Goal: Task Accomplishment & Management: Manage account settings

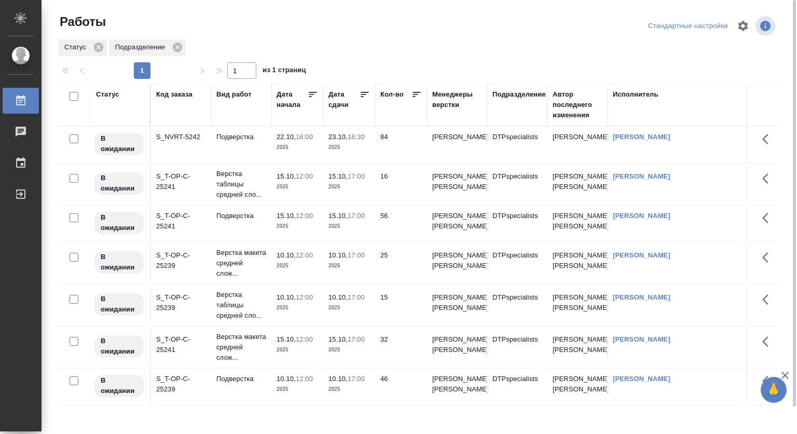
click at [516, 93] on div "Подразделение" at bounding box center [518, 94] width 53 height 10
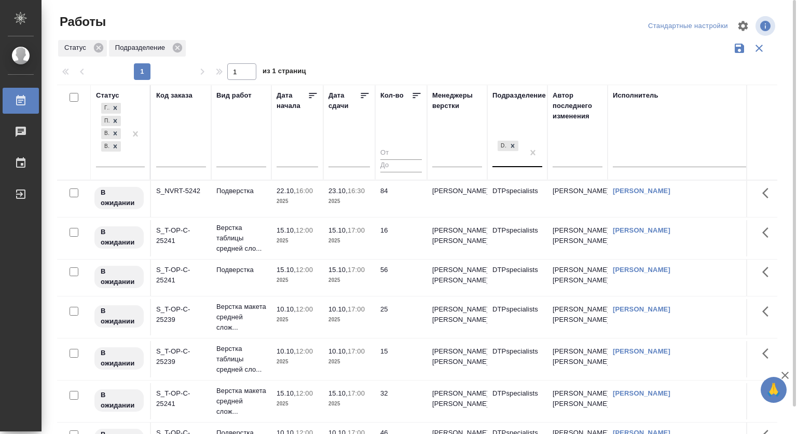
click at [507, 166] on div "DTPspecialists" at bounding box center [507, 152] width 31 height 28
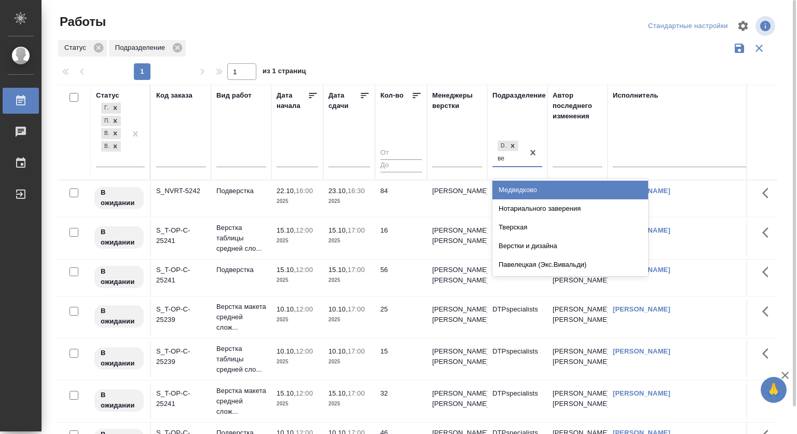
type input "вер"
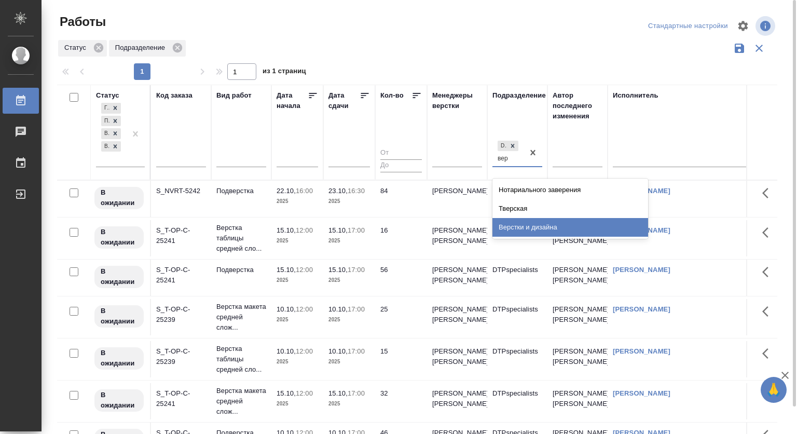
click at [524, 224] on div "Верстки и дизайна" at bounding box center [570, 227] width 156 height 19
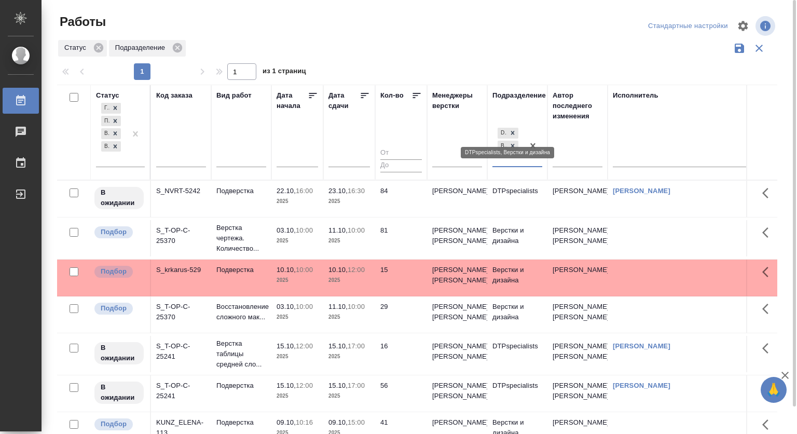
click at [512, 133] on icon at bounding box center [513, 133] width 4 height 4
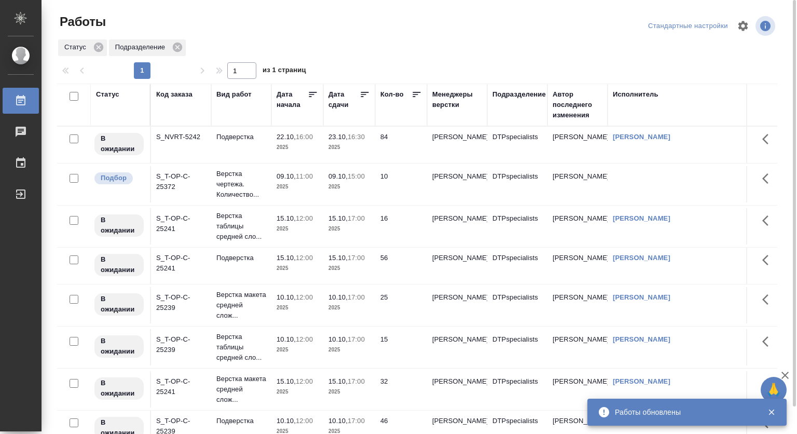
click at [267, 189] on td "Верстка чертежа. Количество..." at bounding box center [241, 183] width 60 height 41
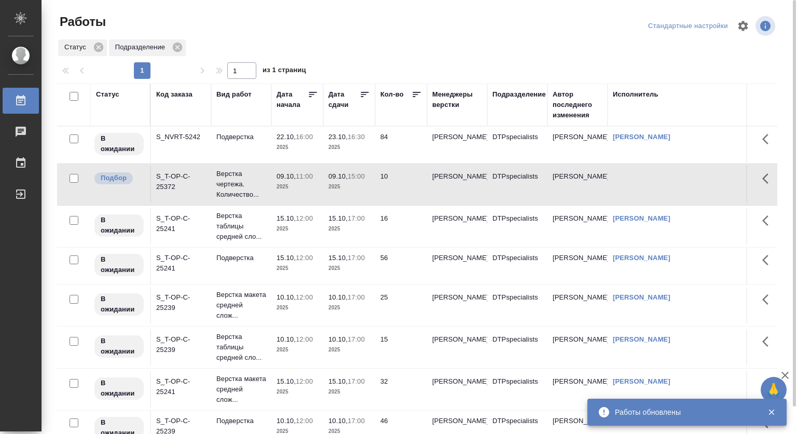
click at [267, 189] on td "Верстка чертежа. Количество..." at bounding box center [241, 183] width 60 height 41
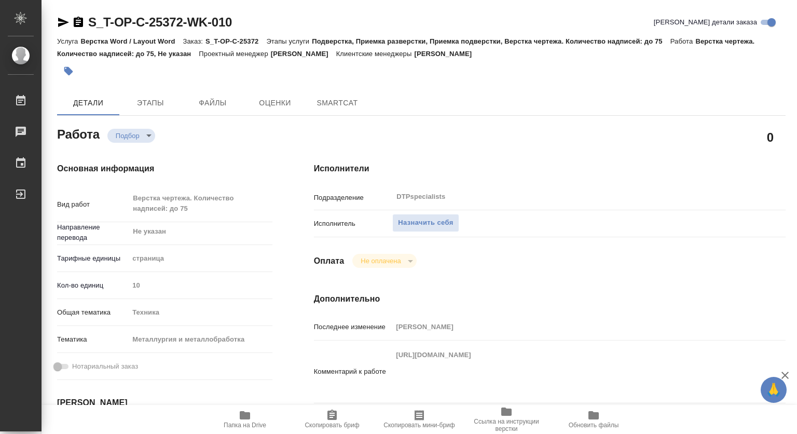
type textarea "x"
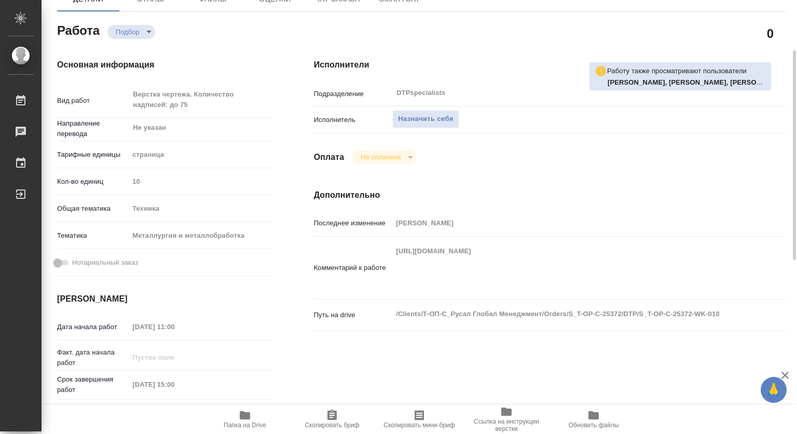
type textarea "x"
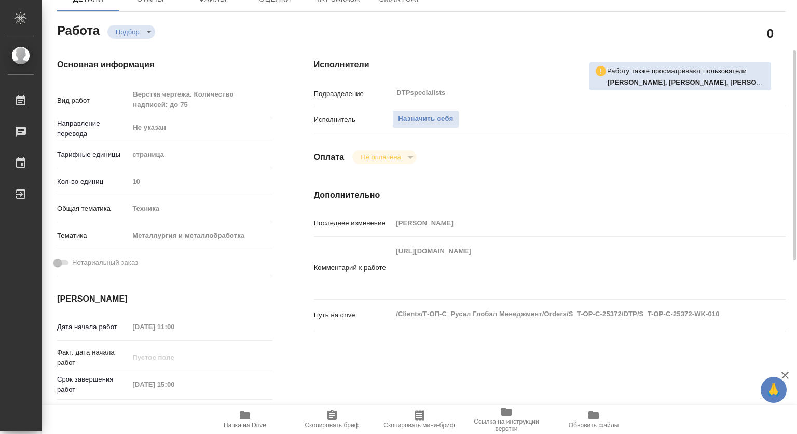
scroll to position [156, 0]
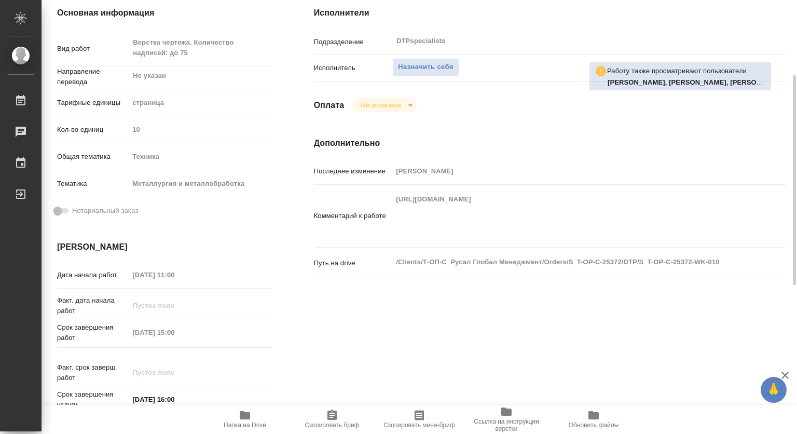
type textarea "x"
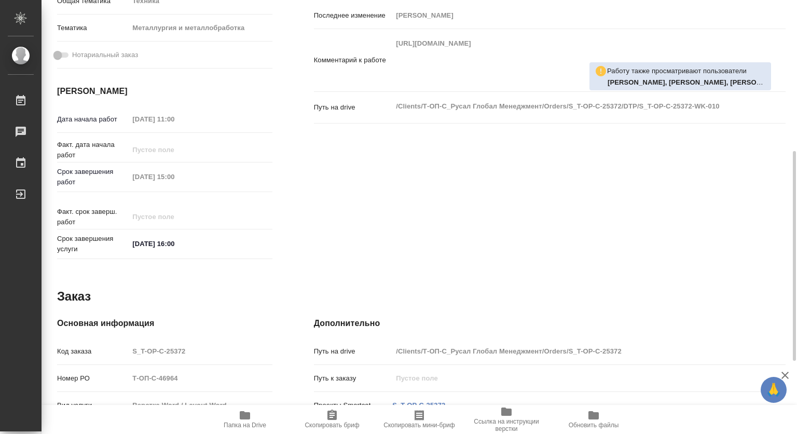
type textarea "x"
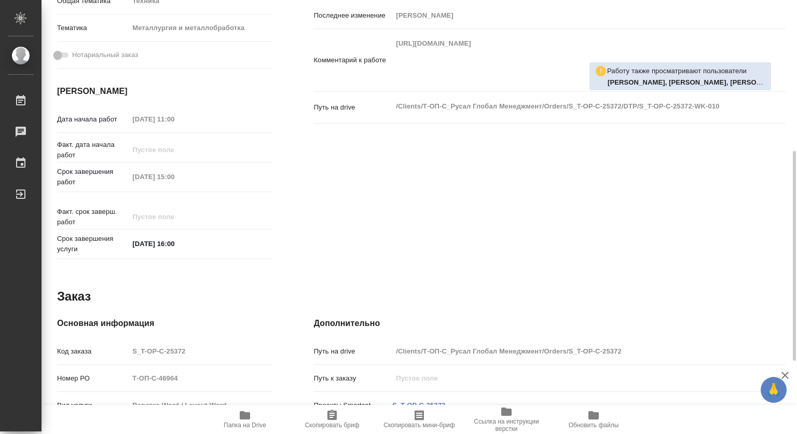
type textarea "x"
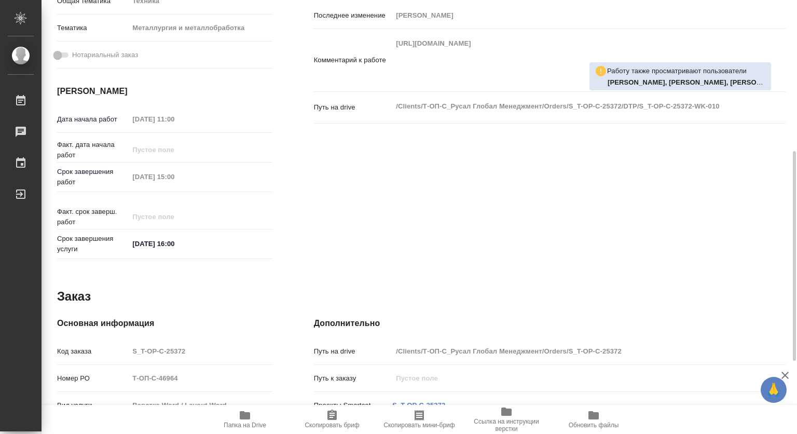
type textarea "x"
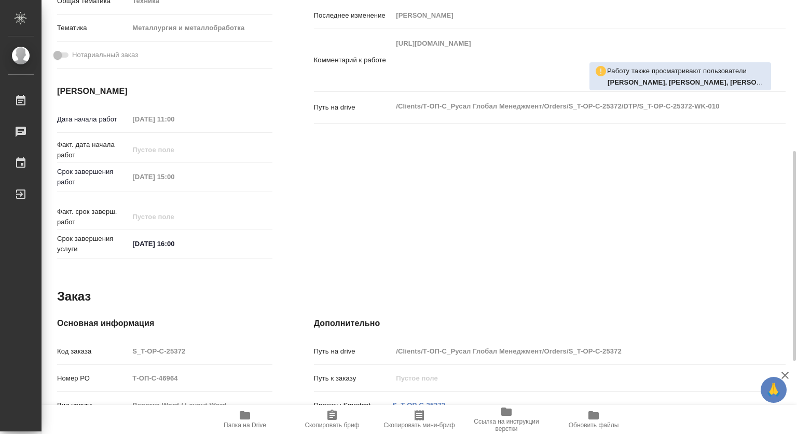
type textarea "x"
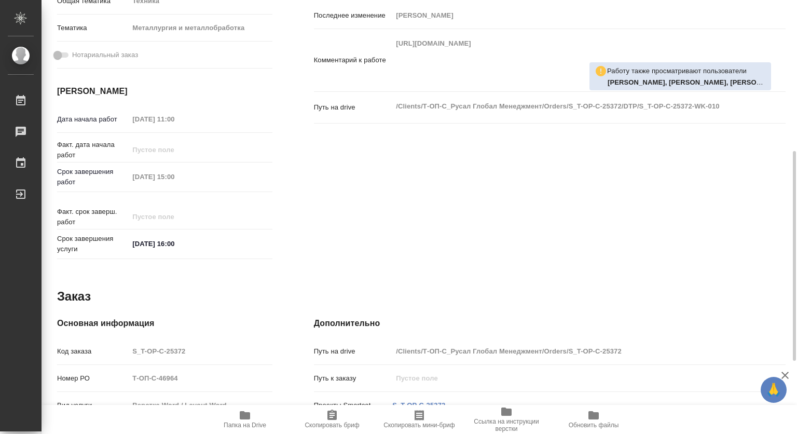
type textarea "x"
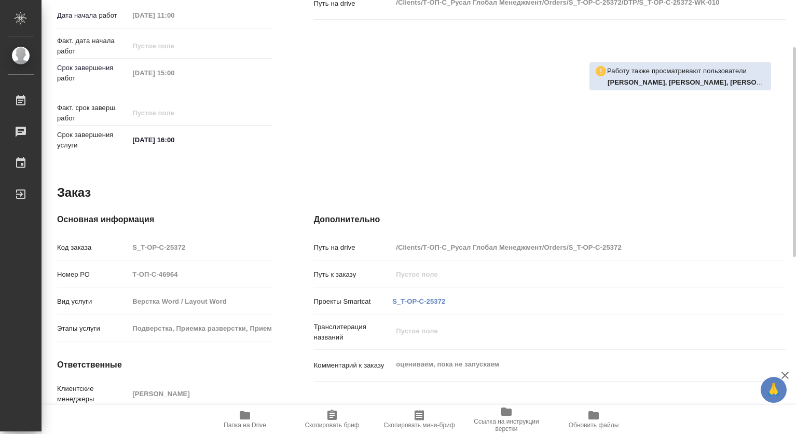
type textarea "x"
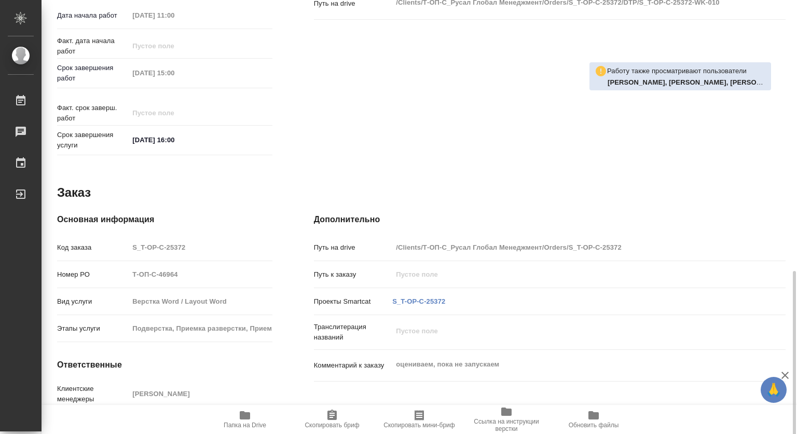
type textarea "x"
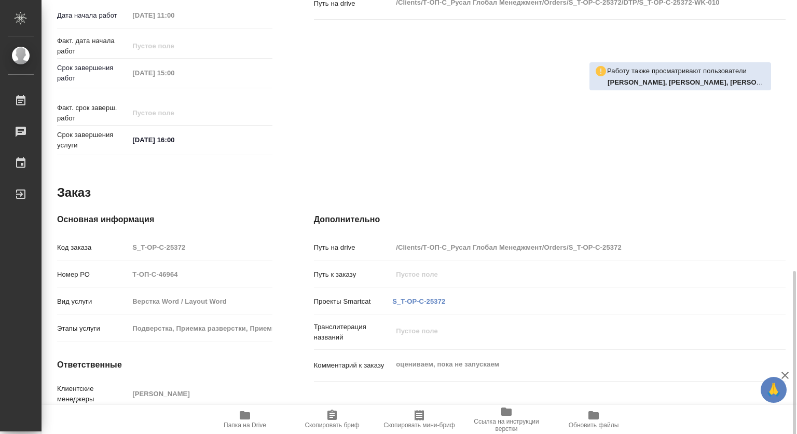
scroll to position [462, 0]
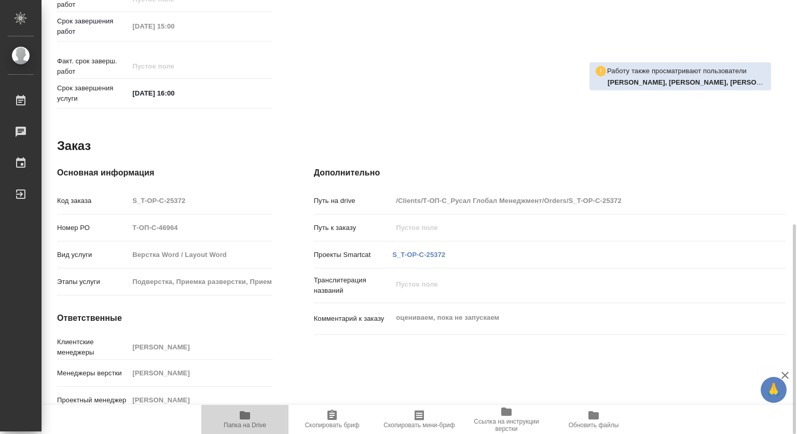
click at [247, 412] on icon "button" at bounding box center [245, 415] width 10 height 8
click at [246, 414] on icon "button" at bounding box center [245, 415] width 10 height 8
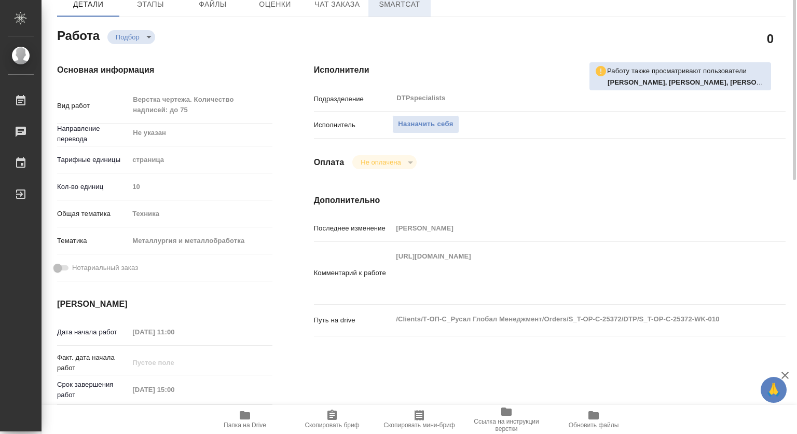
scroll to position [0, 0]
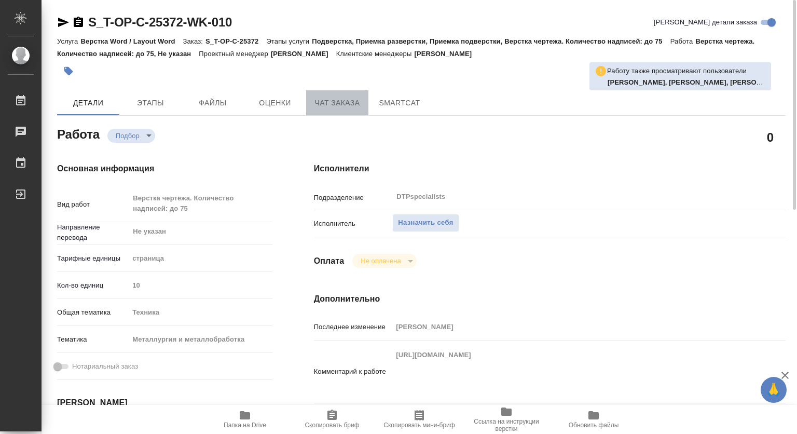
click at [357, 93] on button "Чат заказа" at bounding box center [337, 102] width 62 height 25
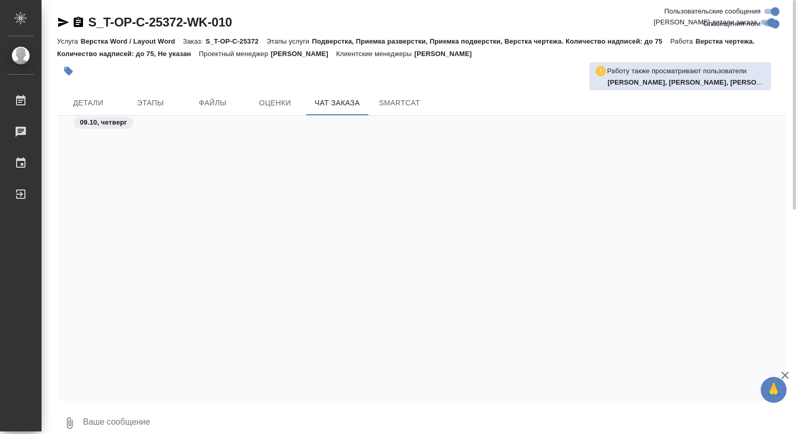
scroll to position [2888, 0]
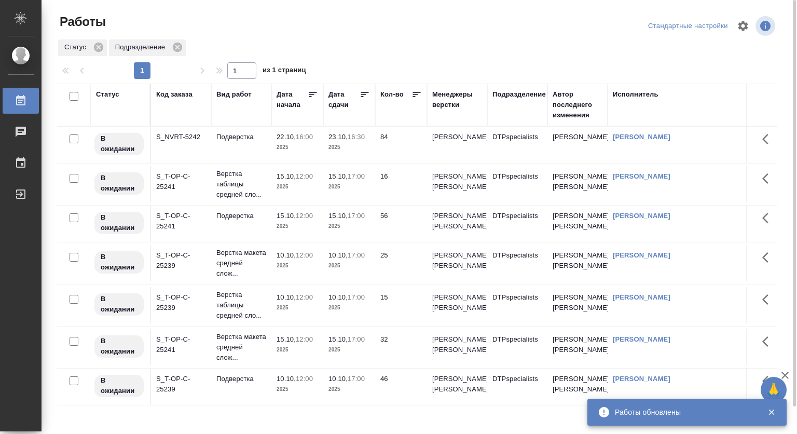
click at [516, 94] on div "Подразделение" at bounding box center [518, 94] width 53 height 10
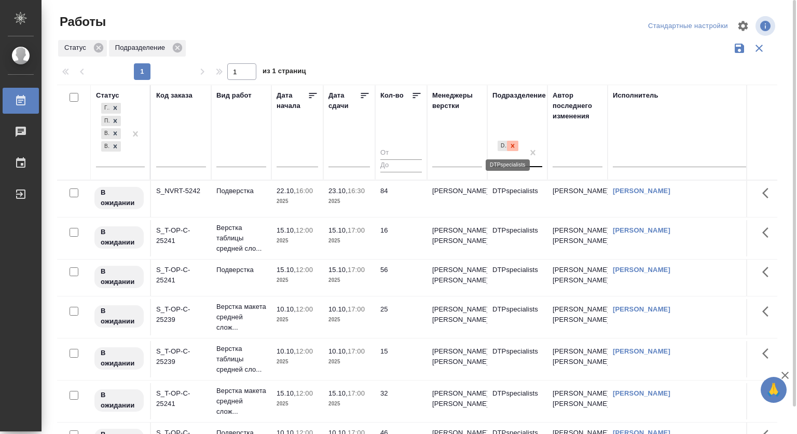
click at [515, 147] on icon at bounding box center [512, 145] width 7 height 7
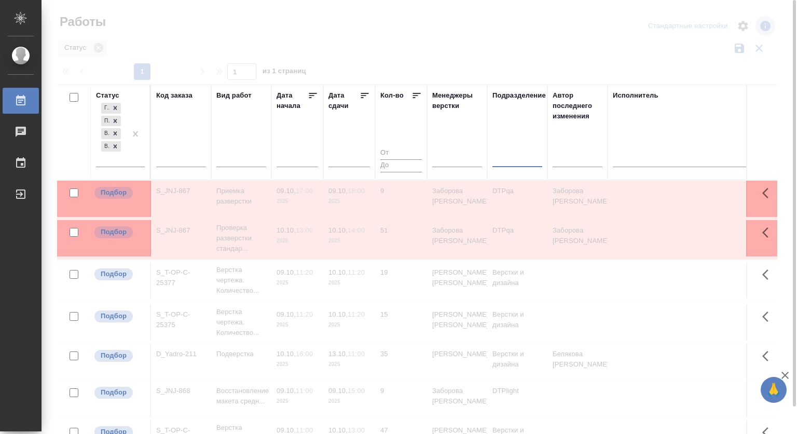
click at [188, 159] on input "text" at bounding box center [181, 160] width 50 height 13
type input "ٍ"
type input "Ы"
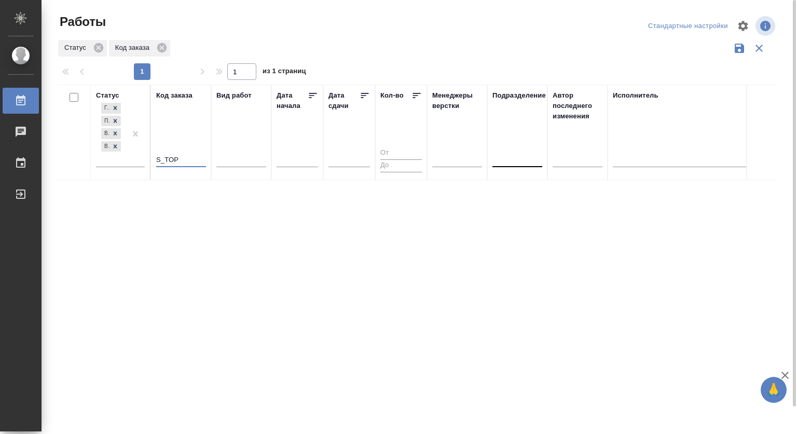
click at [166, 159] on input "S_TOP" at bounding box center [181, 160] width 50 height 13
click at [181, 161] on input "S_T_OP" at bounding box center [181, 160] width 50 height 13
click at [168, 162] on input "S_T_OP_C" at bounding box center [181, 160] width 50 height 13
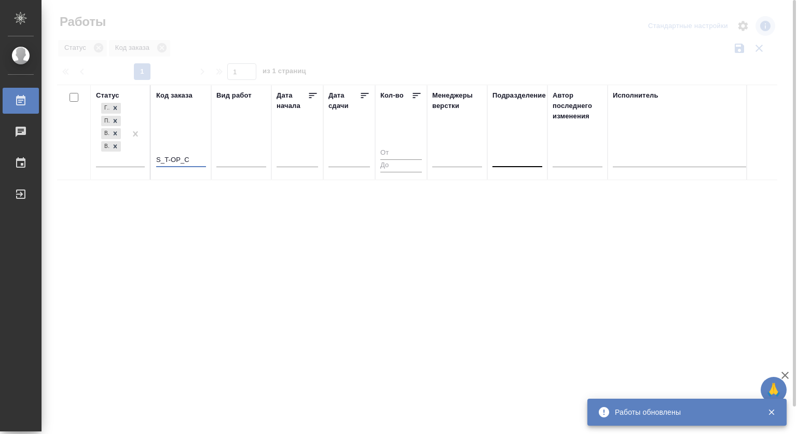
click at [194, 158] on input "S_T-OP_C" at bounding box center [181, 160] width 50 height 13
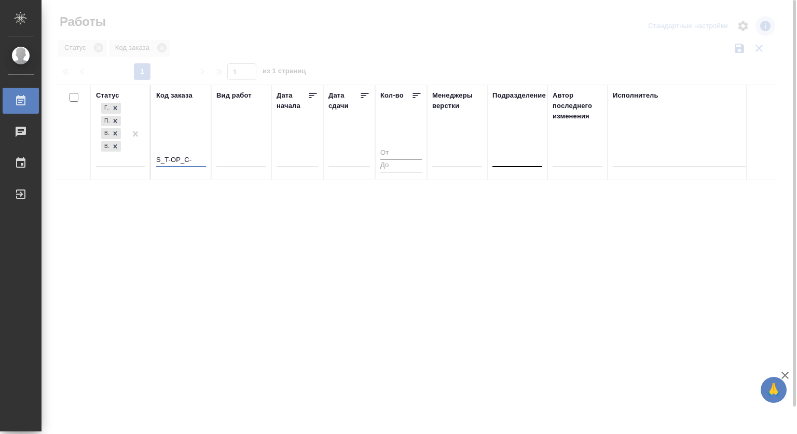
drag, startPoint x: 194, startPoint y: 160, endPoint x: 91, endPoint y: 168, distance: 104.0
click at [92, 168] on tr "Статус Готов к работе Подбор В ожидании В работе Код заказа S_T-OP_C- Вид работ…" at bounding box center [480, 132] width 847 height 95
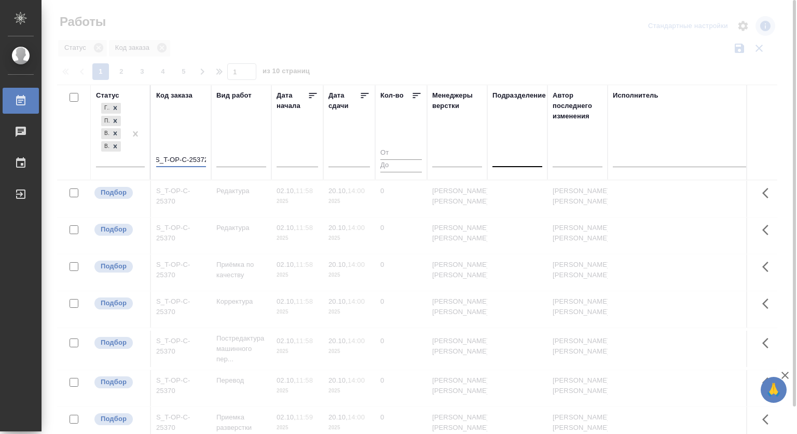
scroll to position [0, 5]
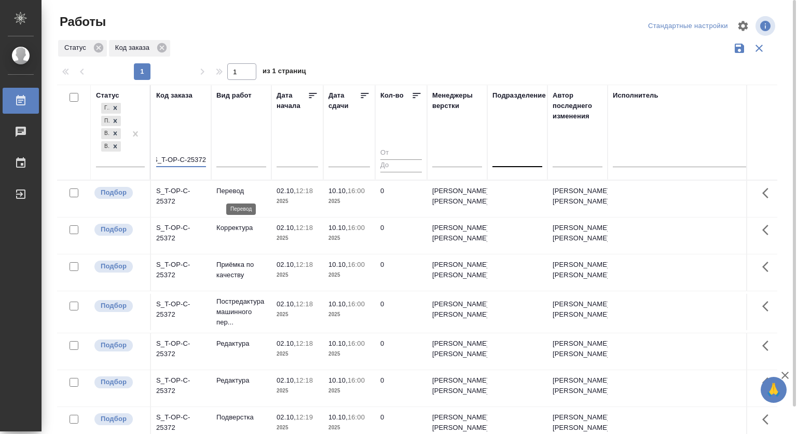
type input "S_T-OP-C-25372"
click at [238, 193] on p "Перевод" at bounding box center [241, 191] width 50 height 10
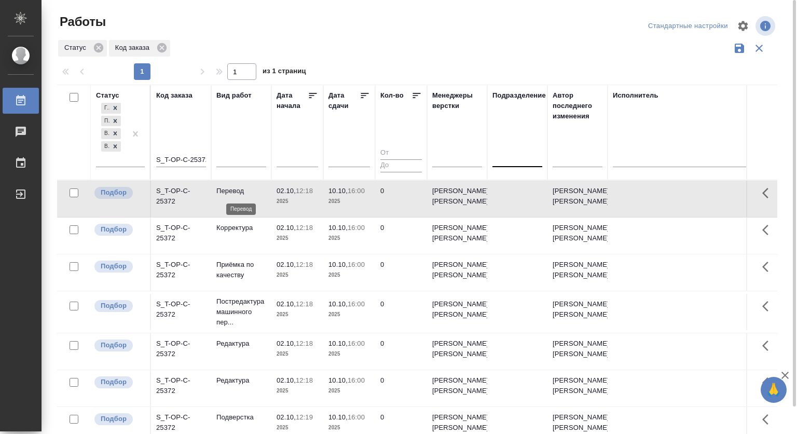
click at [234, 192] on p "Перевод" at bounding box center [241, 191] width 50 height 10
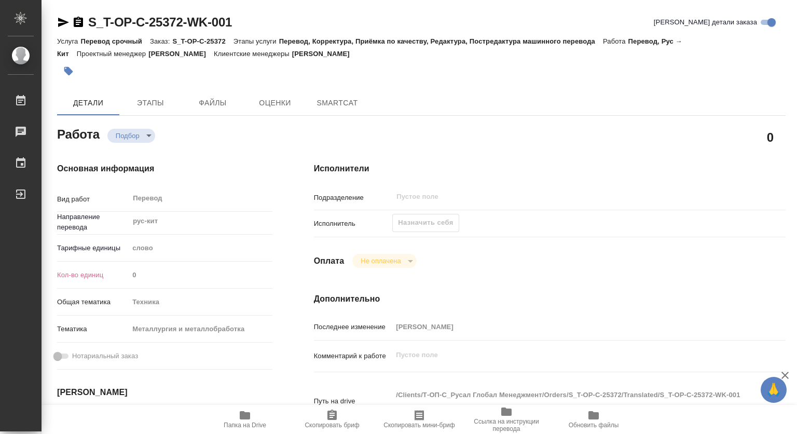
type textarea "x"
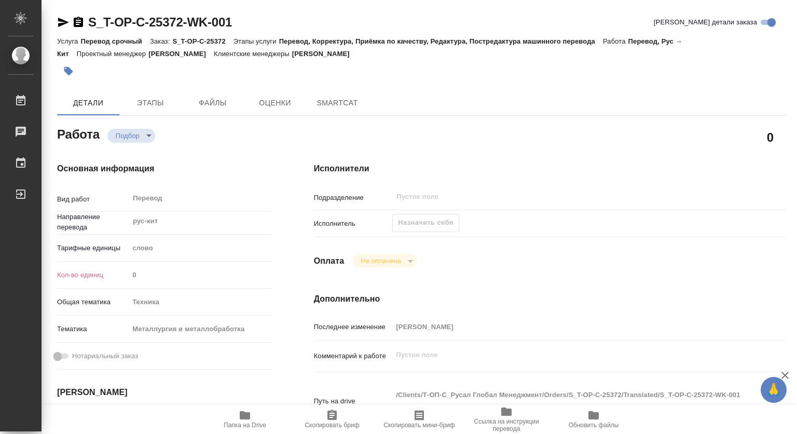
type textarea "x"
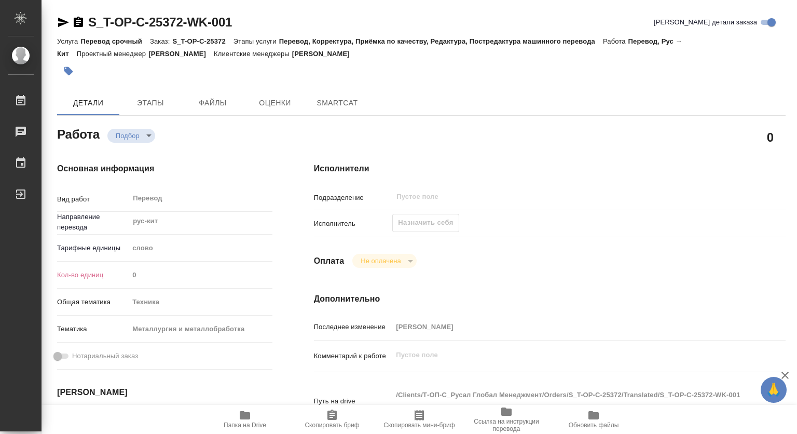
type textarea "x"
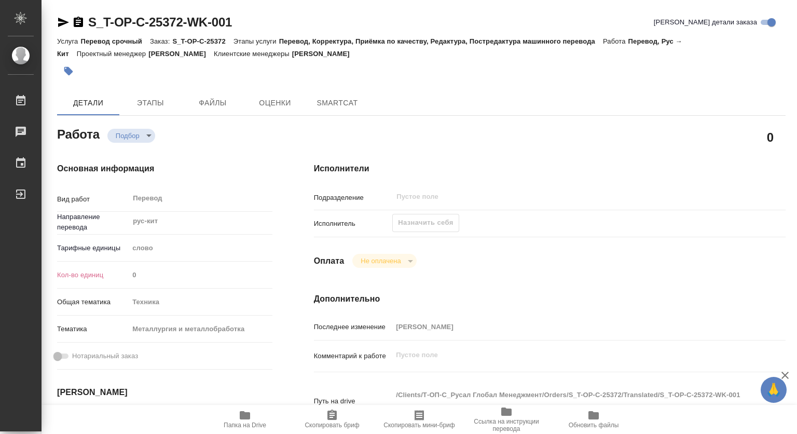
type textarea "x"
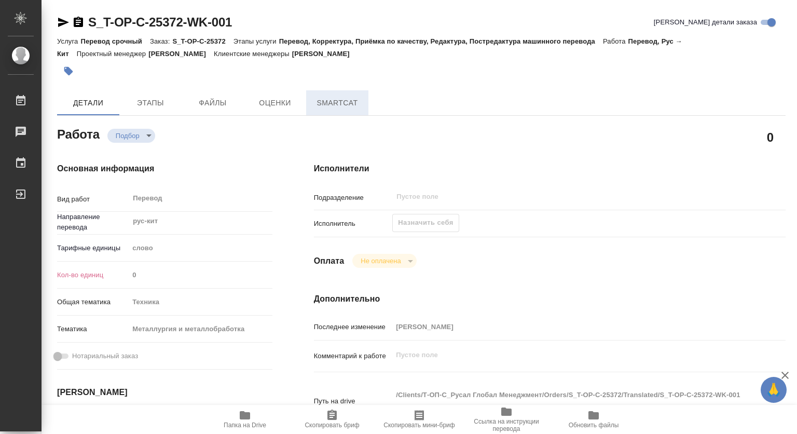
type textarea "x"
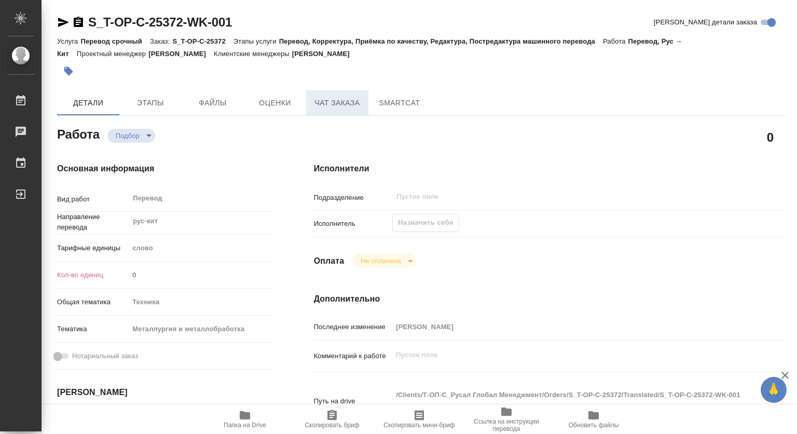
click at [322, 104] on span "Чат заказа" at bounding box center [337, 102] width 50 height 13
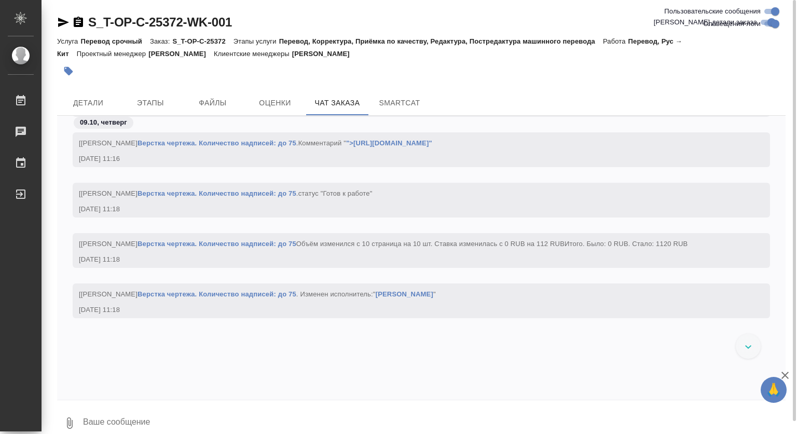
scroll to position [3109, 0]
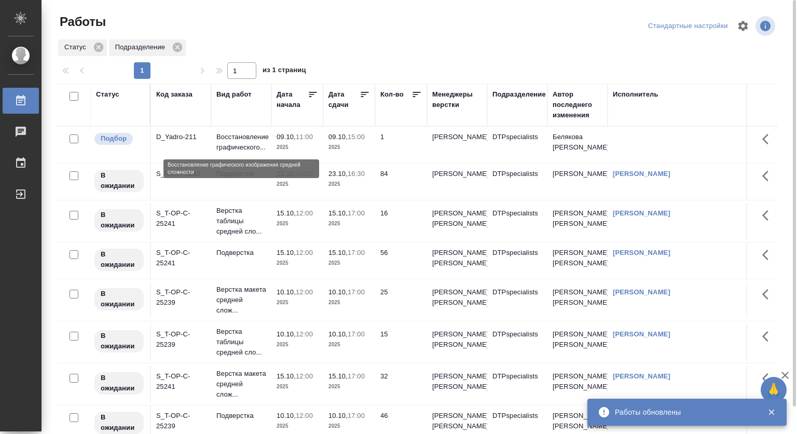
click at [262, 141] on p "Восстановление графического..." at bounding box center [241, 142] width 50 height 21
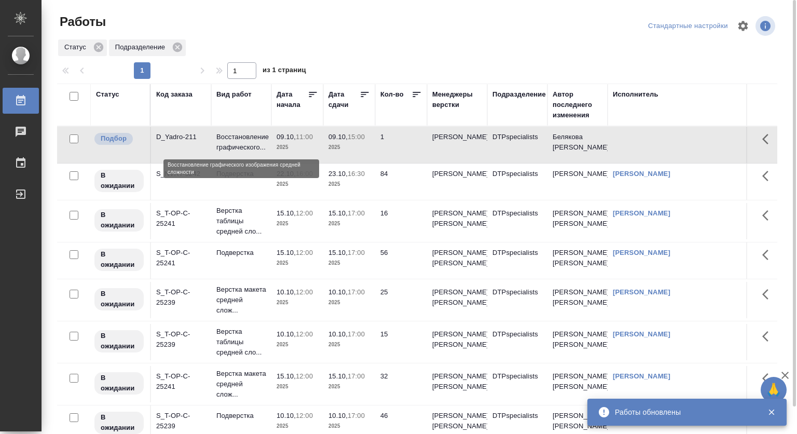
click at [262, 141] on p "Восстановление графического..." at bounding box center [241, 142] width 50 height 21
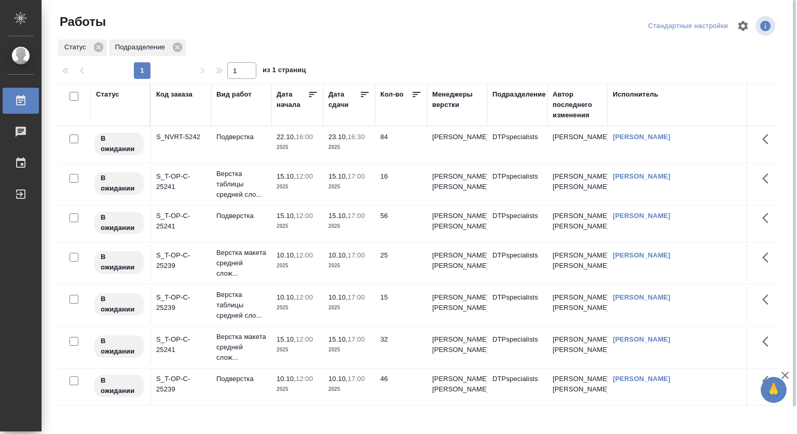
click at [286, 137] on p "22.10," at bounding box center [285, 137] width 19 height 8
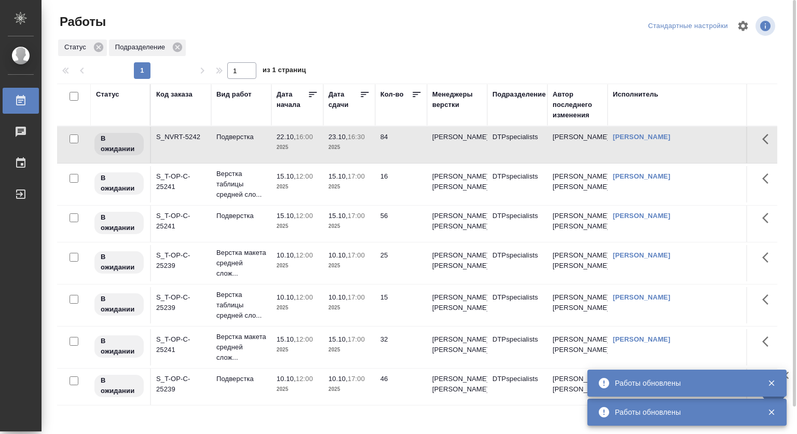
click at [523, 95] on div "Подразделение" at bounding box center [518, 94] width 53 height 10
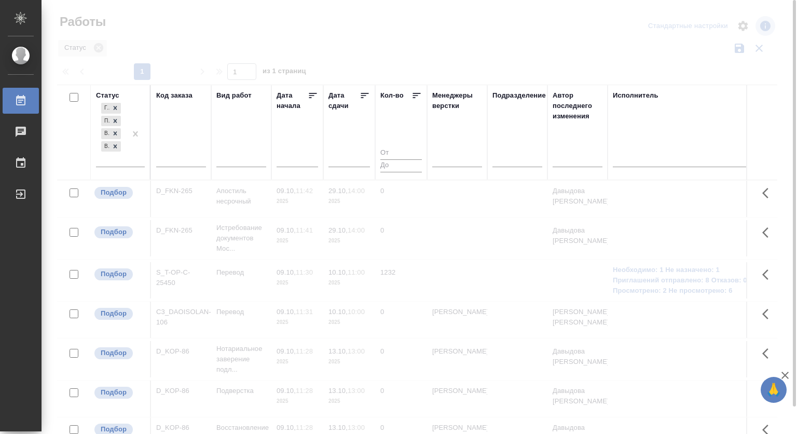
click at [166, 150] on div at bounding box center [181, 161] width 50 height 25
click at [179, 160] on input "text" at bounding box center [181, 160] width 50 height 13
click at [188, 158] on input "D_Ya" at bounding box center [181, 160] width 50 height 13
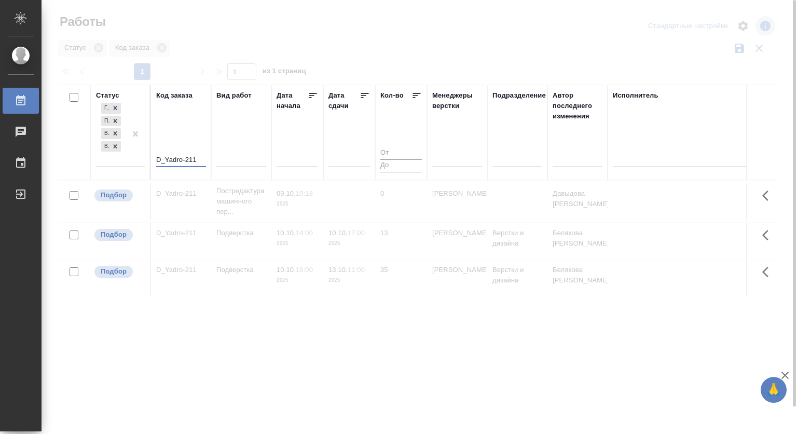
type input "D_Yadro-211"
click at [230, 212] on div at bounding box center [418, 295] width 755 height 278
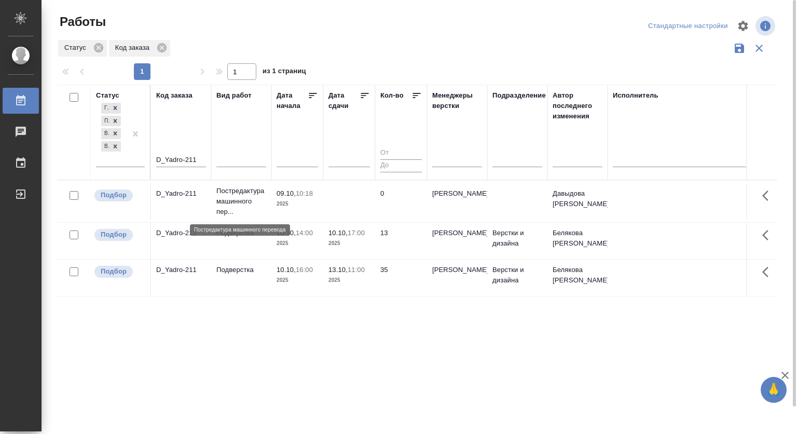
click at [226, 195] on p "Постредактура машинного пер..." at bounding box center [241, 201] width 50 height 31
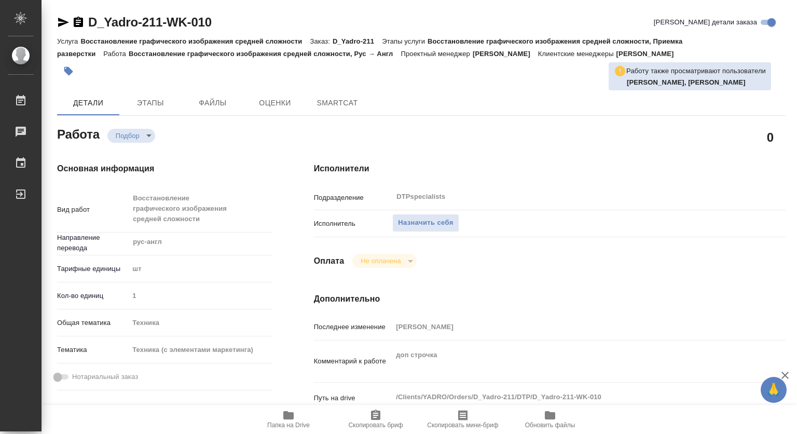
type textarea "x"
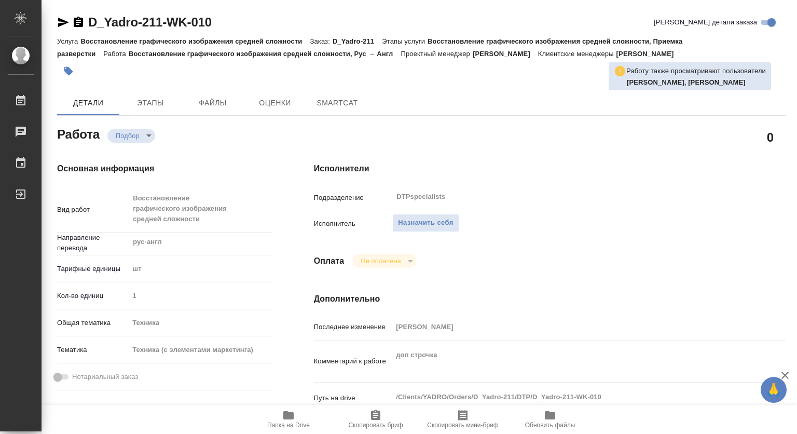
type textarea "x"
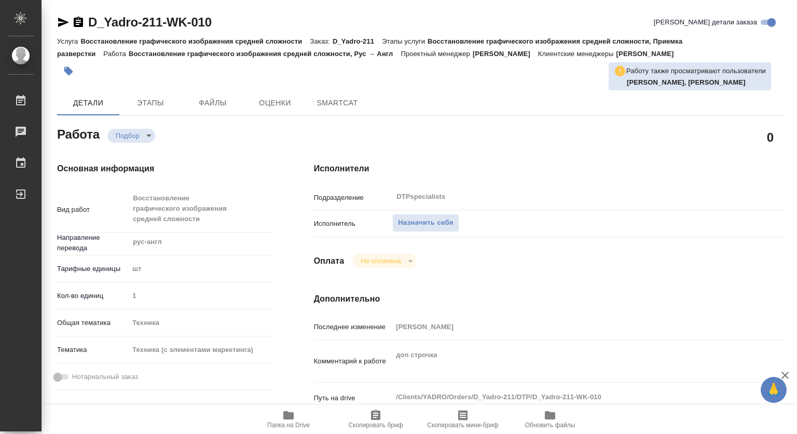
type textarea "x"
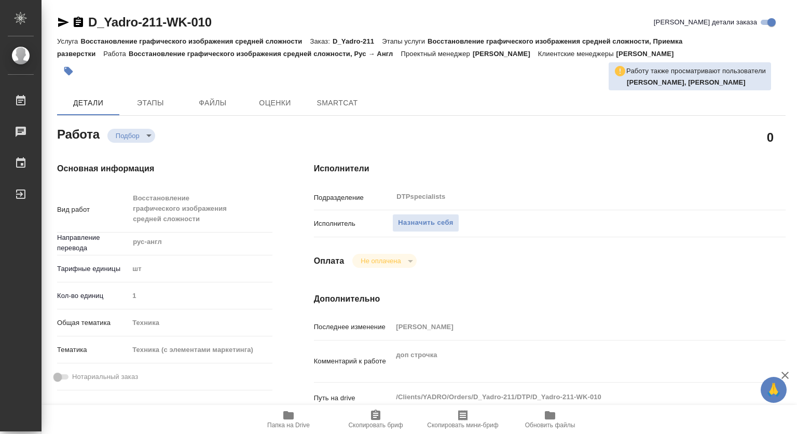
type textarea "x"
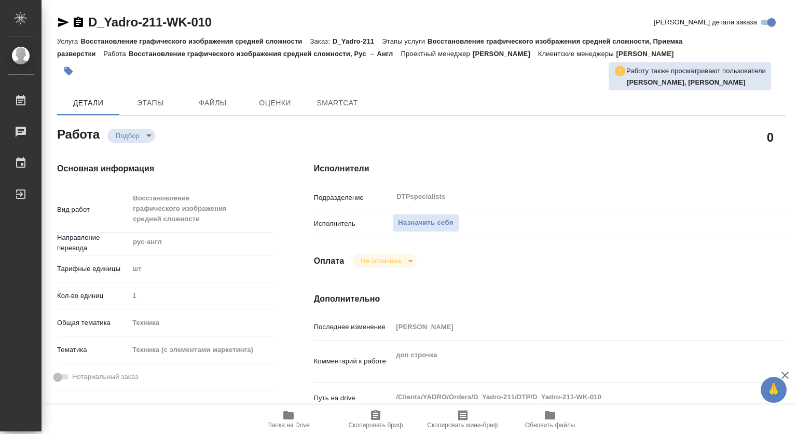
type textarea "x"
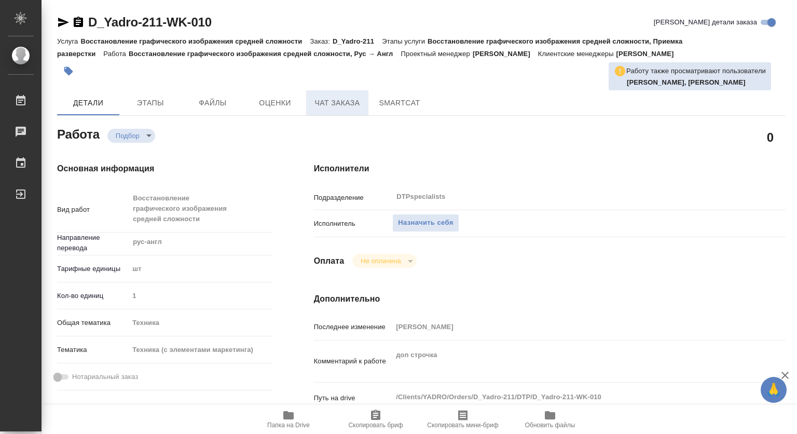
type textarea "x"
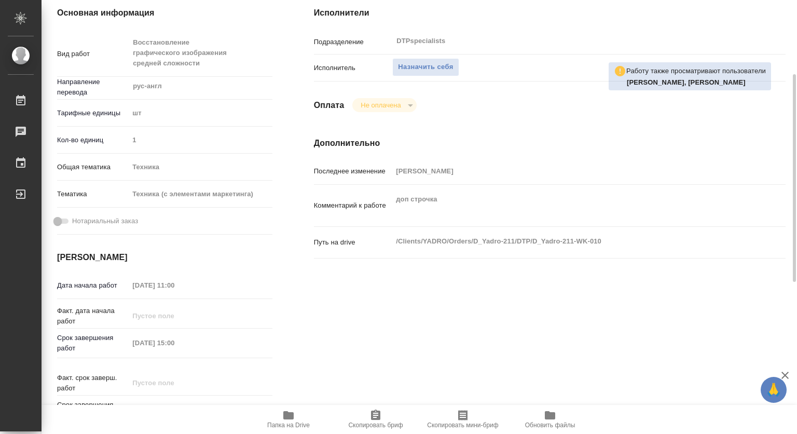
scroll to position [207, 0]
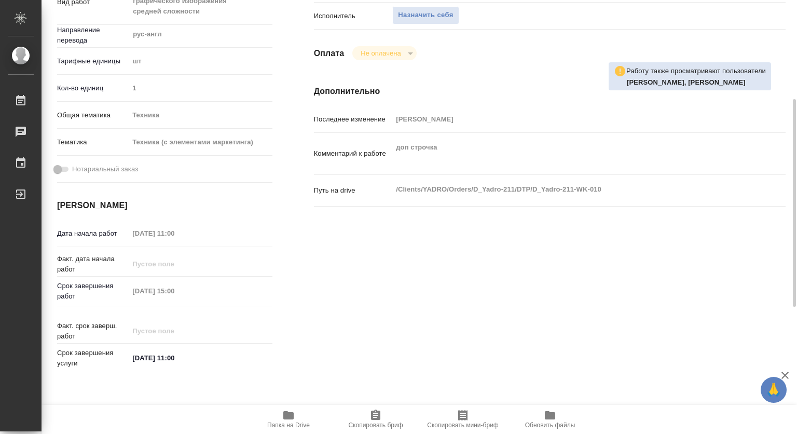
type textarea "x"
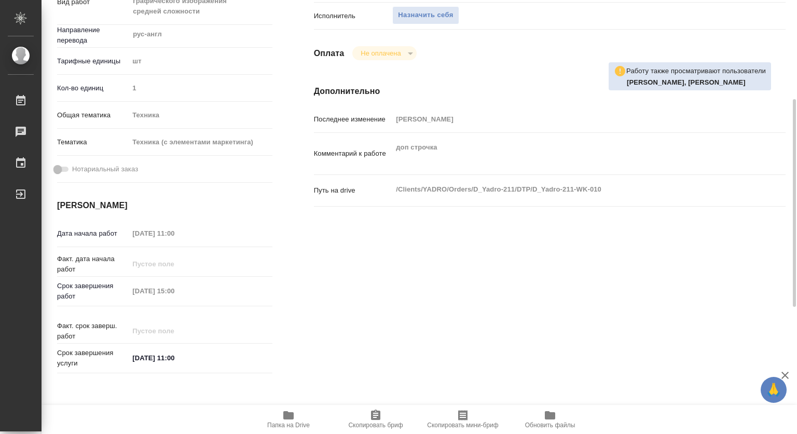
scroll to position [0, 0]
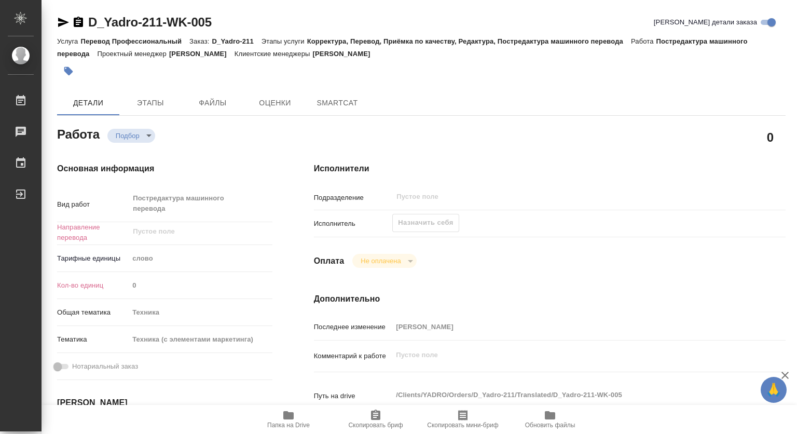
type textarea "x"
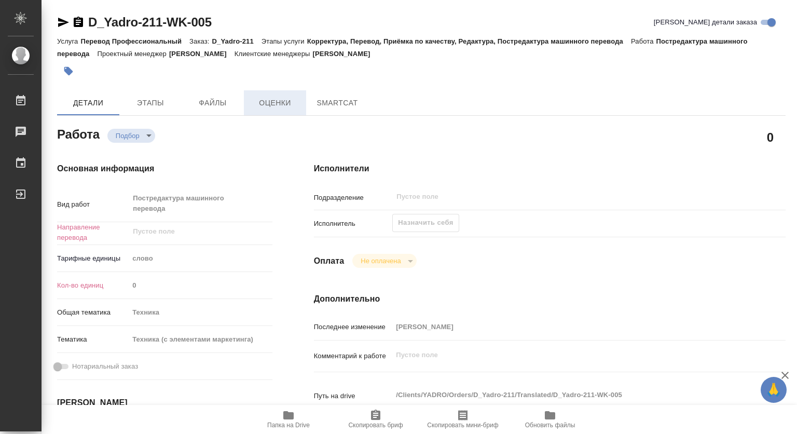
type textarea "x"
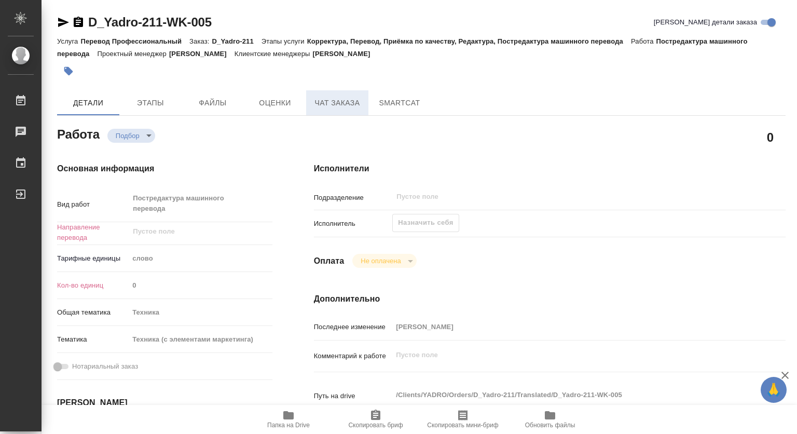
click at [342, 99] on span "Чат заказа" at bounding box center [337, 102] width 50 height 13
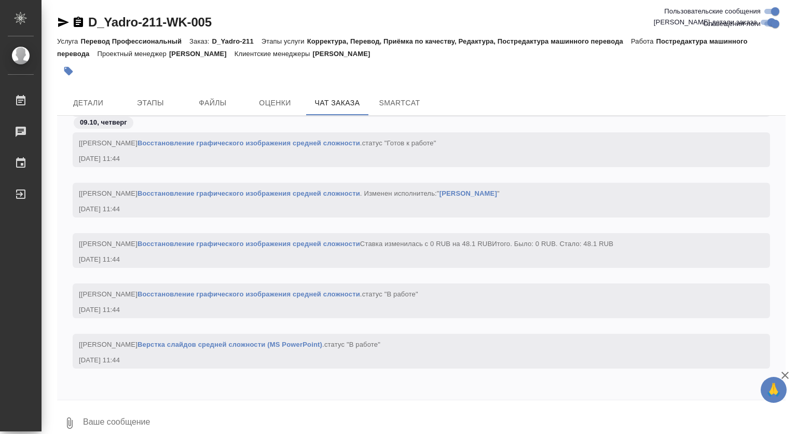
scroll to position [2933, 0]
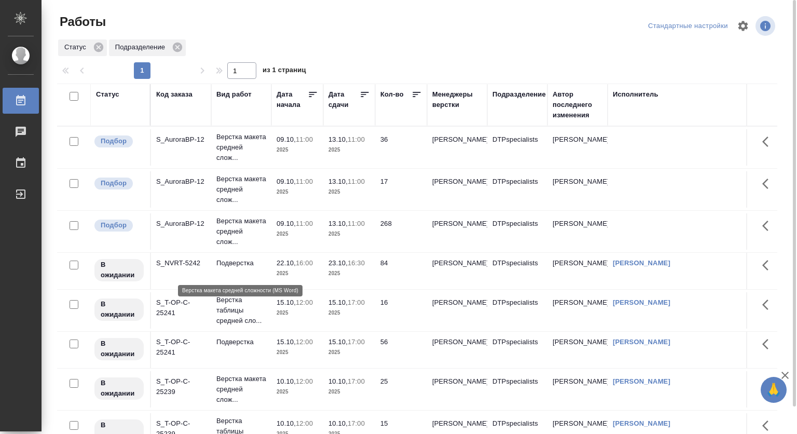
click at [220, 247] on p "Верстка макета средней слож..." at bounding box center [241, 231] width 50 height 31
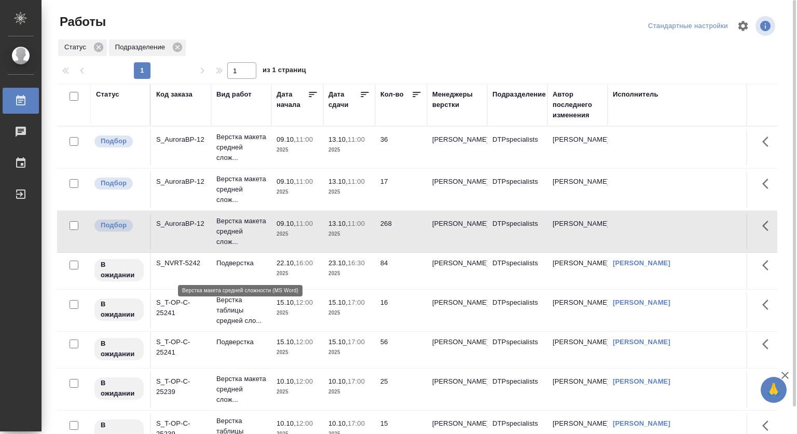
click at [219, 247] on p "Верстка макета средней слож..." at bounding box center [241, 231] width 50 height 31
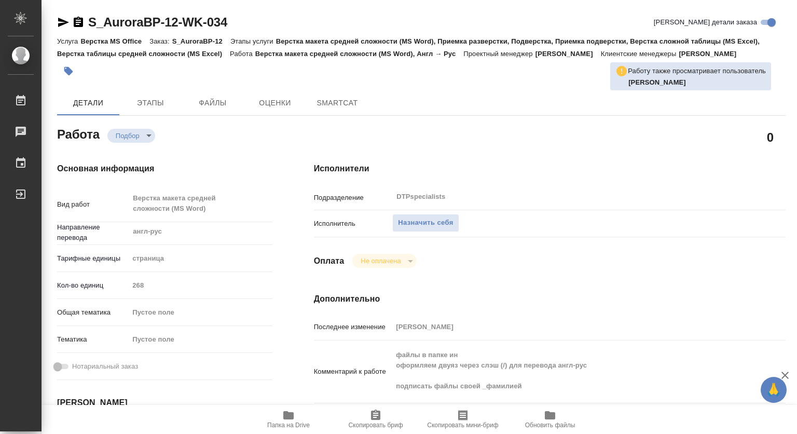
type textarea "x"
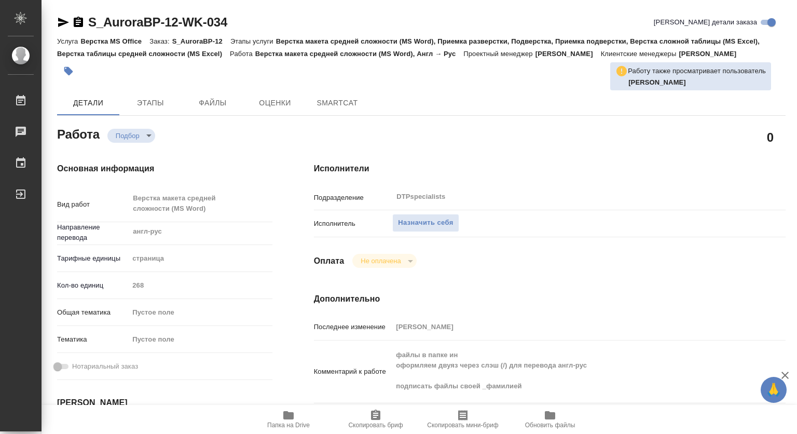
type textarea "x"
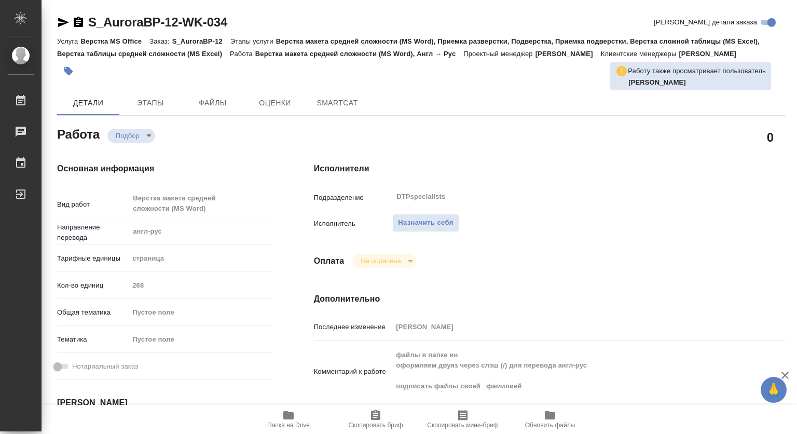
type textarea "x"
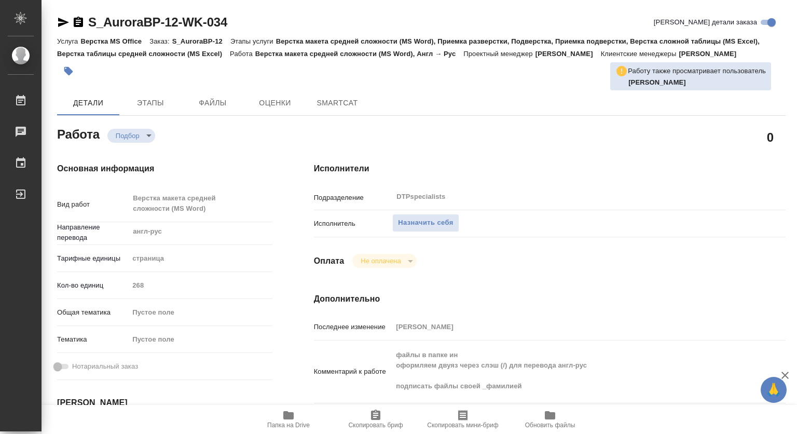
type textarea "x"
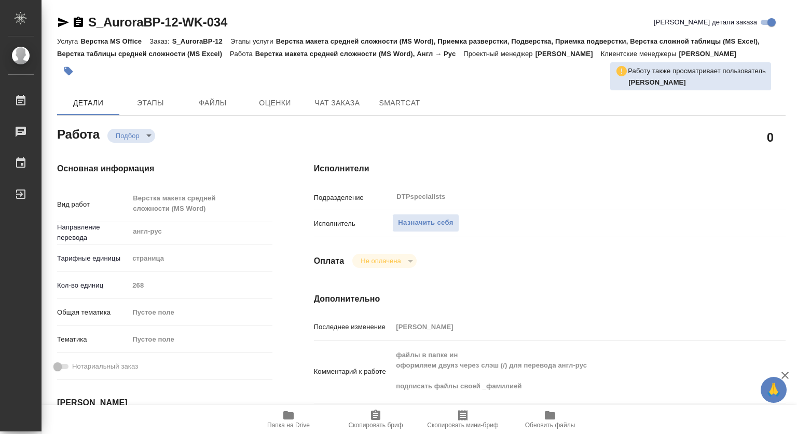
type textarea "x"
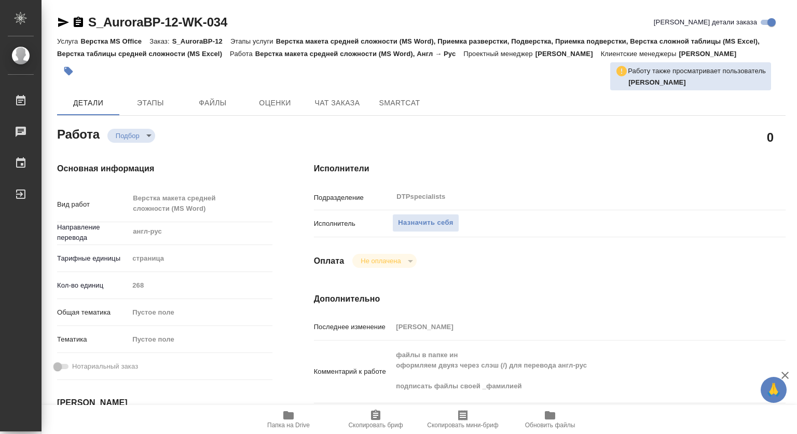
type textarea "x"
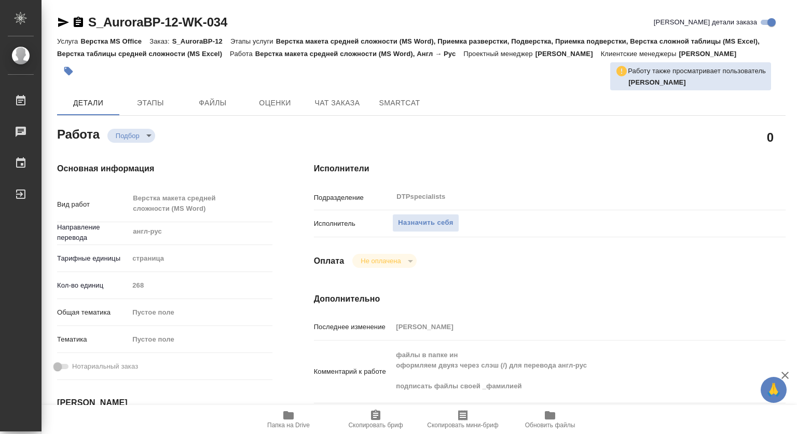
scroll to position [52, 0]
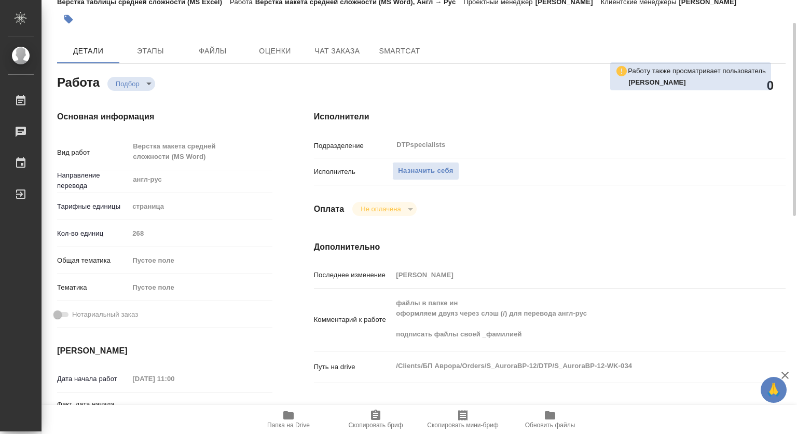
click at [290, 414] on icon "button" at bounding box center [288, 415] width 10 height 8
click at [337, 58] on span "Чат заказа" at bounding box center [337, 51] width 50 height 13
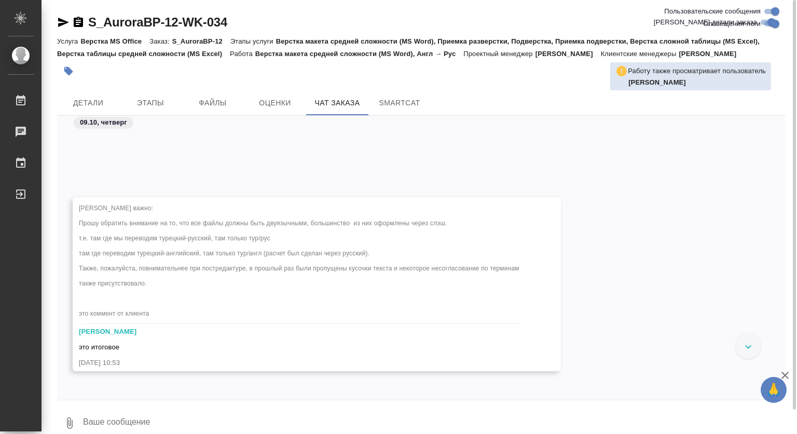
scroll to position [11436, 0]
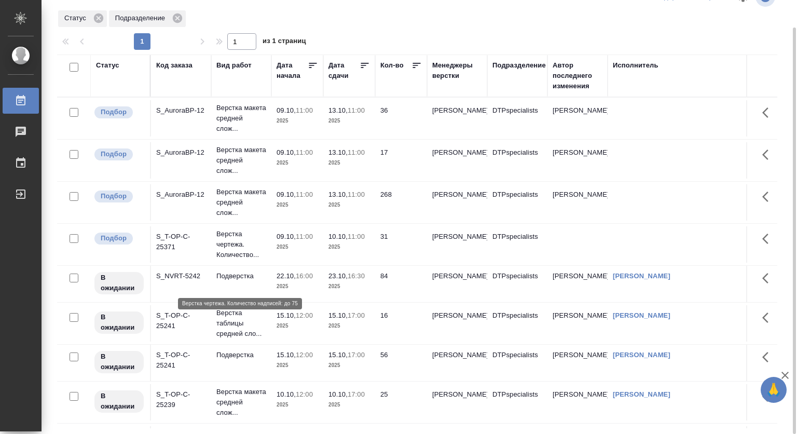
click at [239, 260] on p "Верстка чертежа. Количество..." at bounding box center [241, 244] width 50 height 31
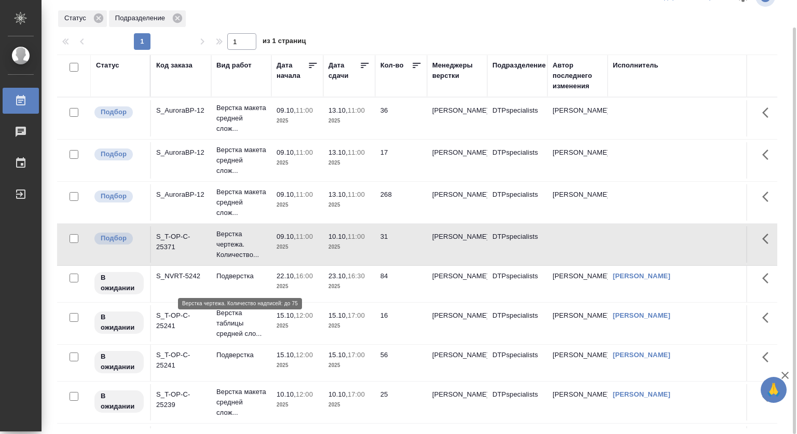
click at [239, 260] on p "Верстка чертежа. Количество..." at bounding box center [241, 244] width 50 height 31
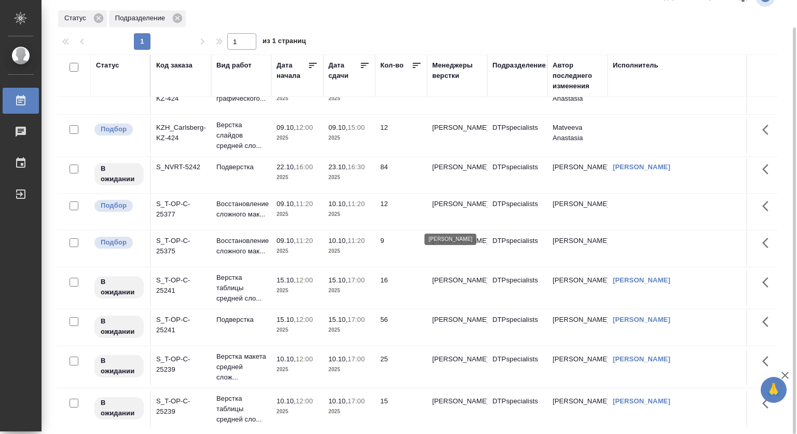
scroll to position [156, 0]
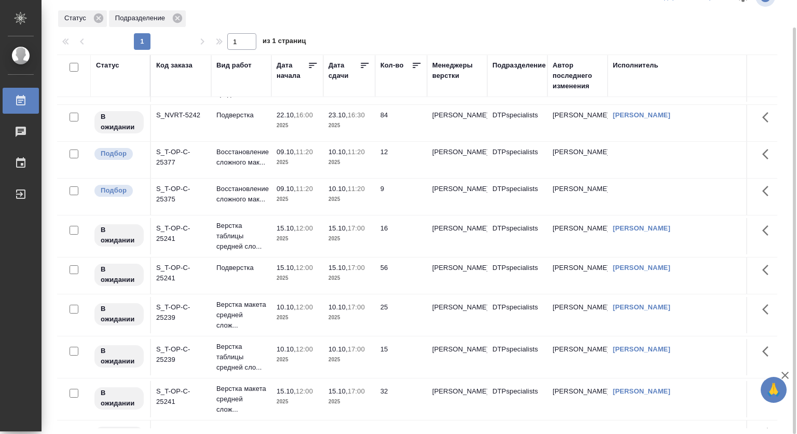
click at [300, 192] on p "11:20" at bounding box center [304, 189] width 17 height 8
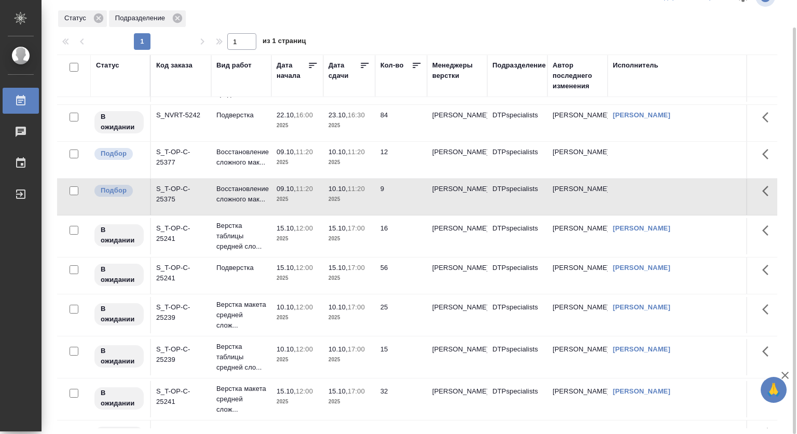
click at [300, 192] on p "11:20" at bounding box center [304, 189] width 17 height 8
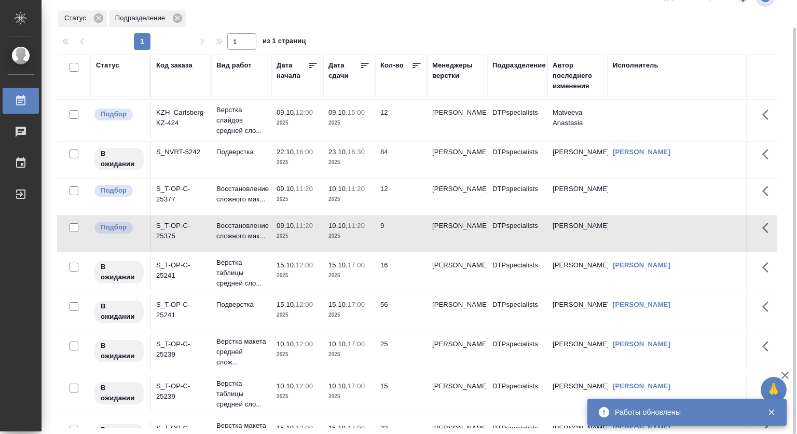
click at [220, 132] on p "Верстка слайдов средней сло..." at bounding box center [241, 120] width 50 height 31
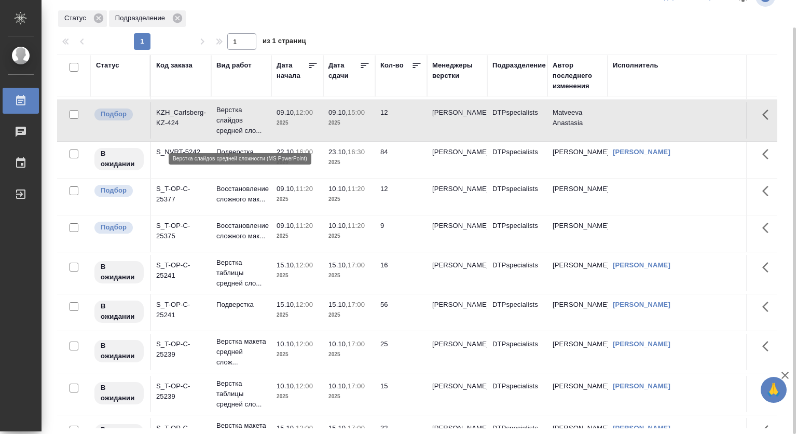
click at [231, 121] on p "Верстка слайдов средней сло..." at bounding box center [241, 120] width 50 height 31
click at [695, 23] on div "Статус Подразделение" at bounding box center [417, 18] width 720 height 19
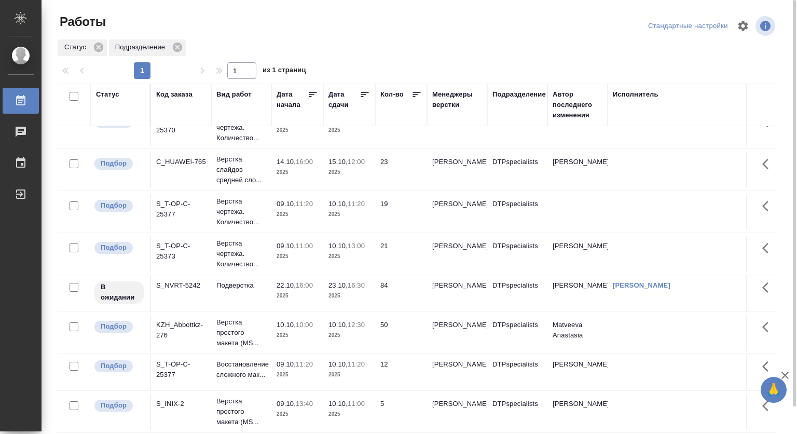
scroll to position [0, 0]
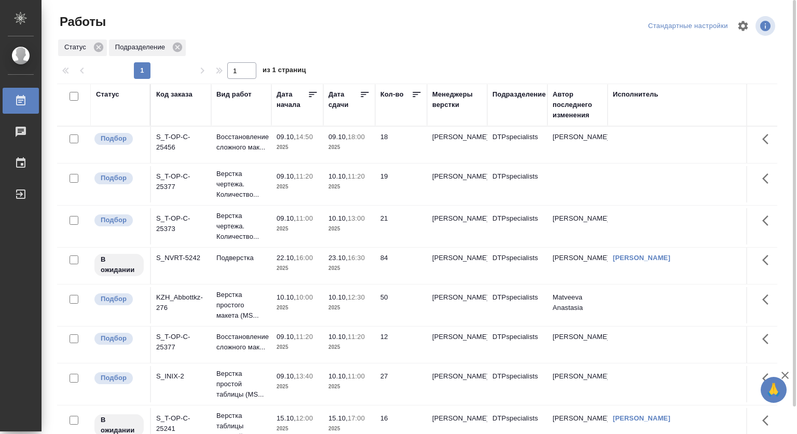
click at [292, 149] on p "2025" at bounding box center [296, 147] width 41 height 10
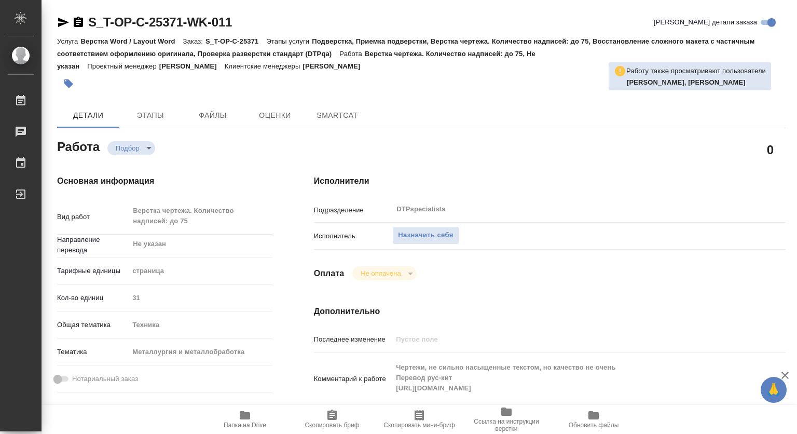
type textarea "x"
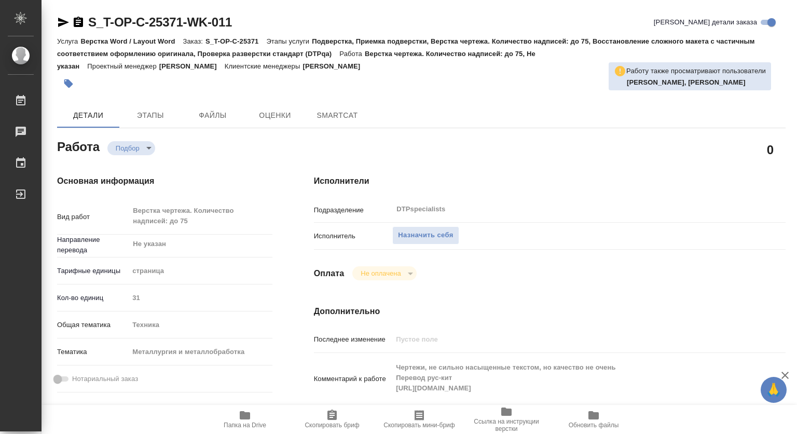
type textarea "x"
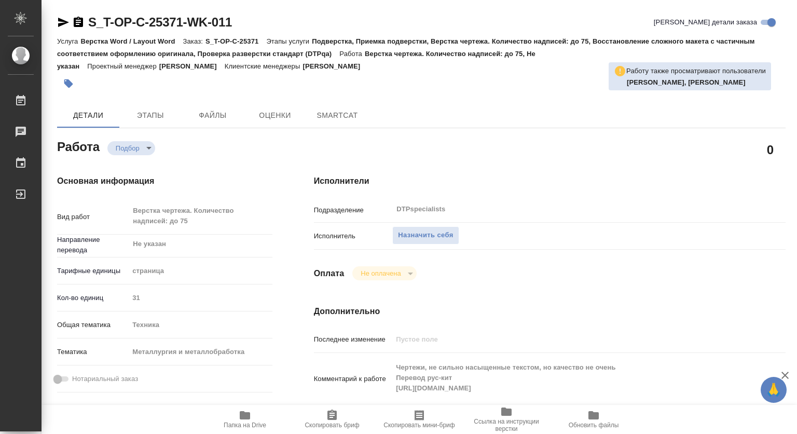
type textarea "x"
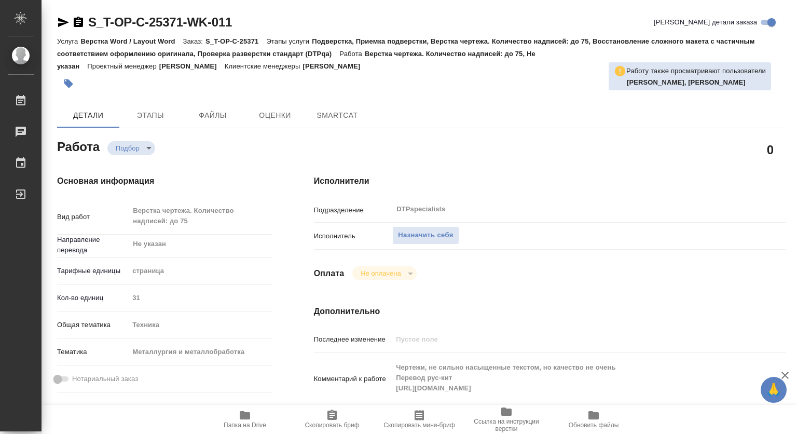
type textarea "x"
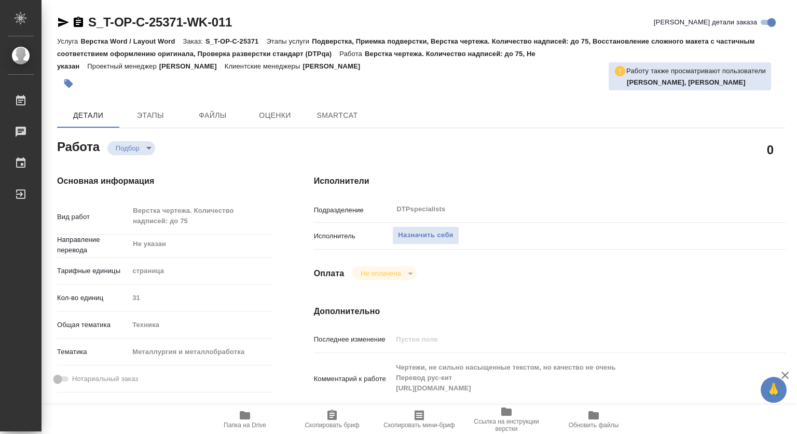
type textarea "x"
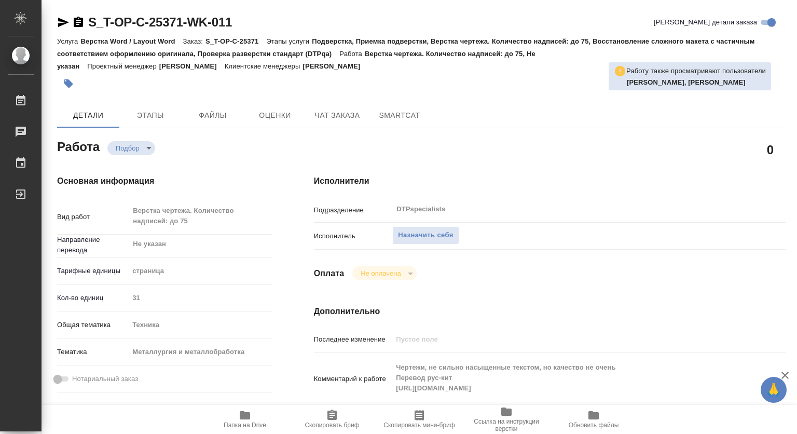
type textarea "x"
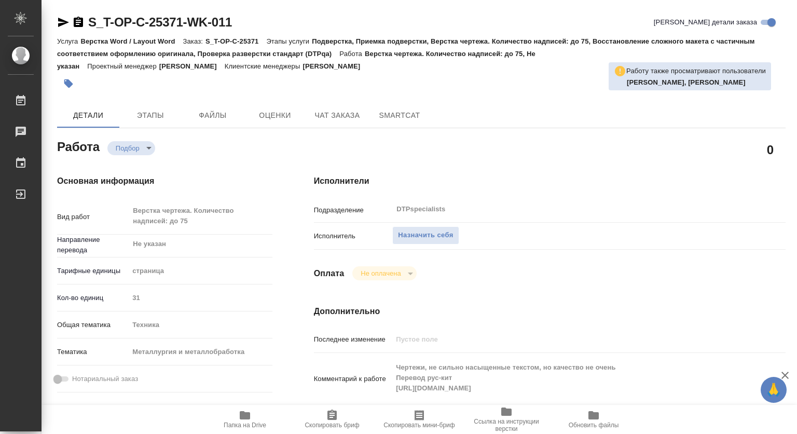
type textarea "x"
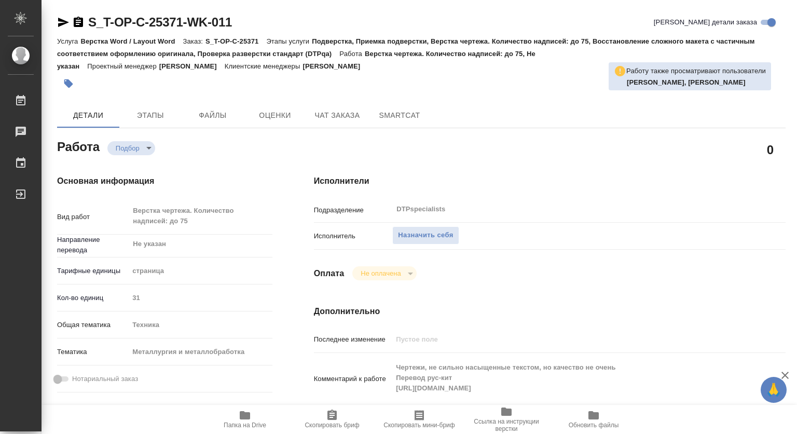
click at [249, 425] on span "Папка на Drive" at bounding box center [245, 424] width 43 height 7
click at [340, 109] on span "Чат заказа" at bounding box center [337, 115] width 50 height 13
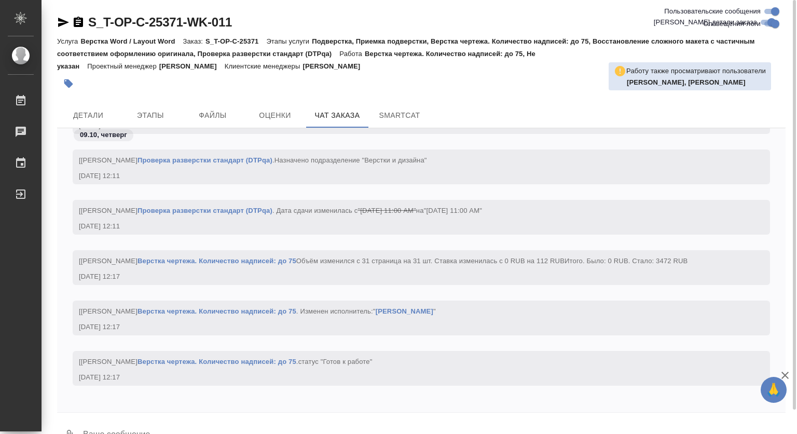
scroll to position [3912, 0]
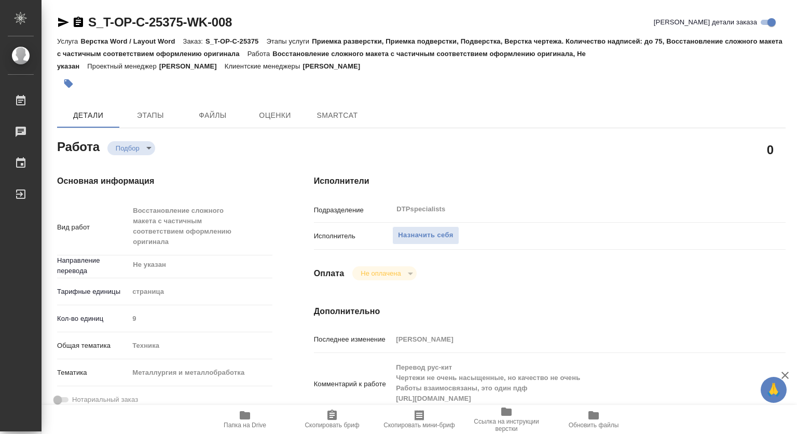
type textarea "x"
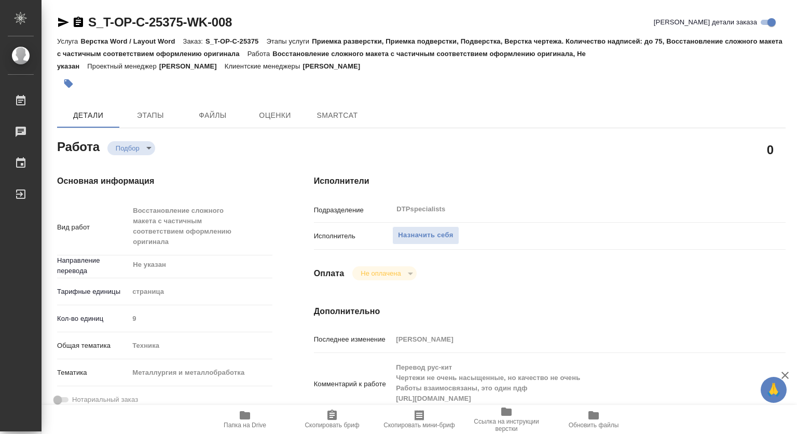
type textarea "x"
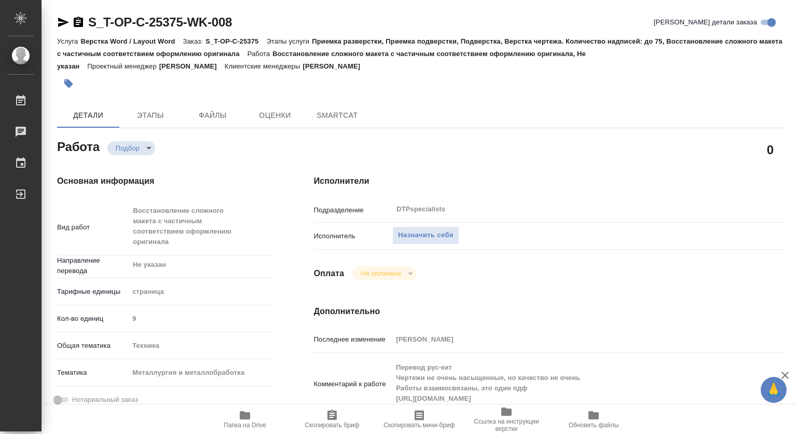
type textarea "x"
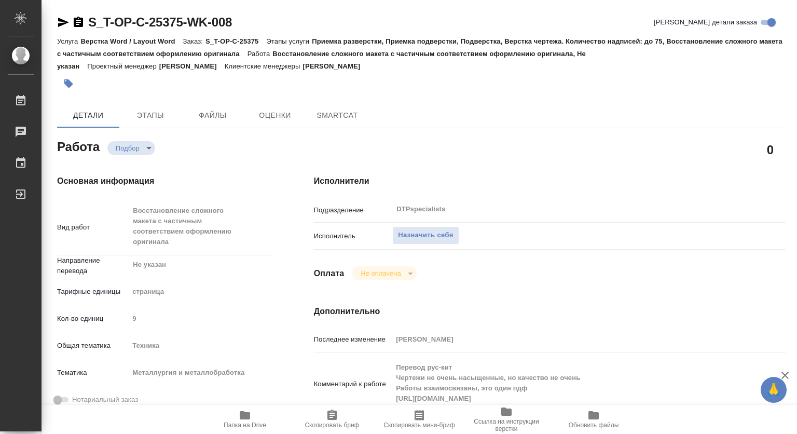
type textarea "x"
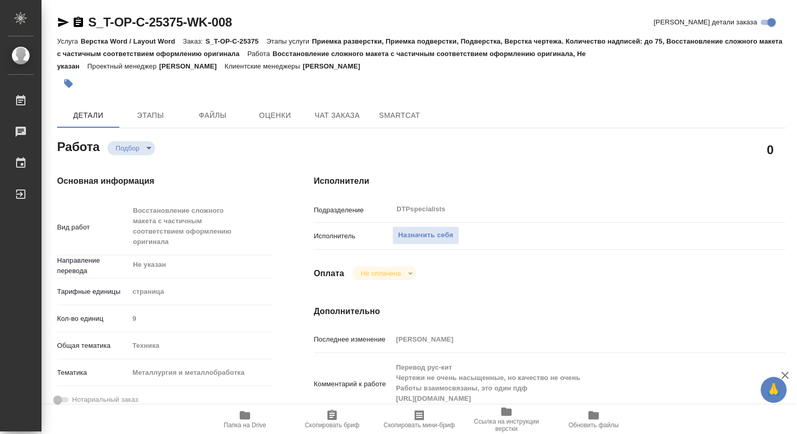
type textarea "x"
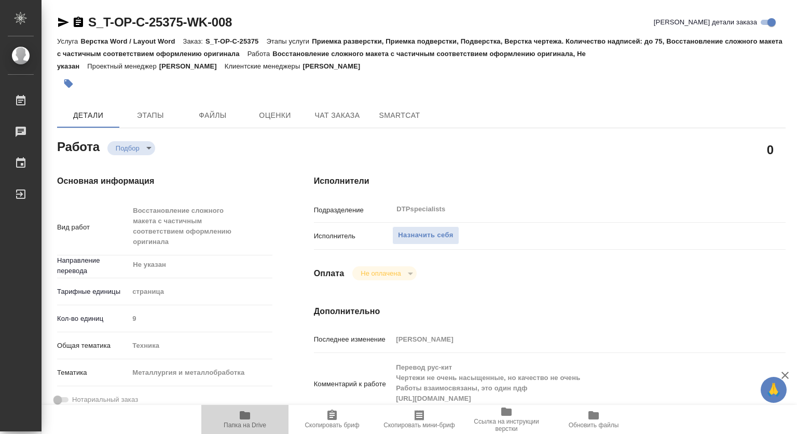
click at [247, 416] on icon "button" at bounding box center [245, 415] width 10 height 8
type textarea "x"
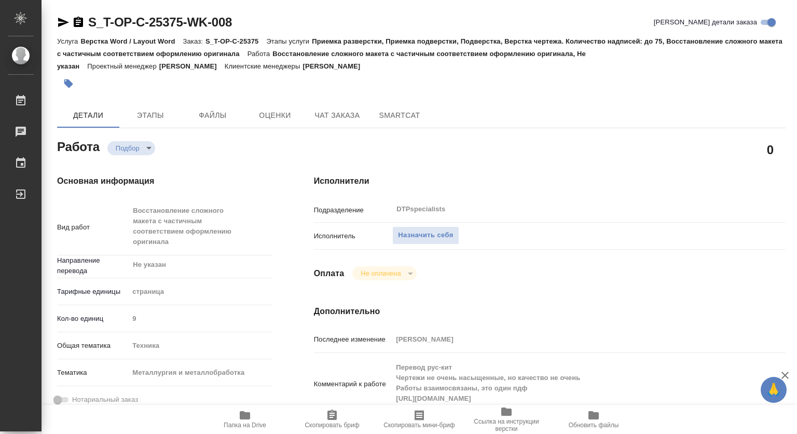
type textarea "x"
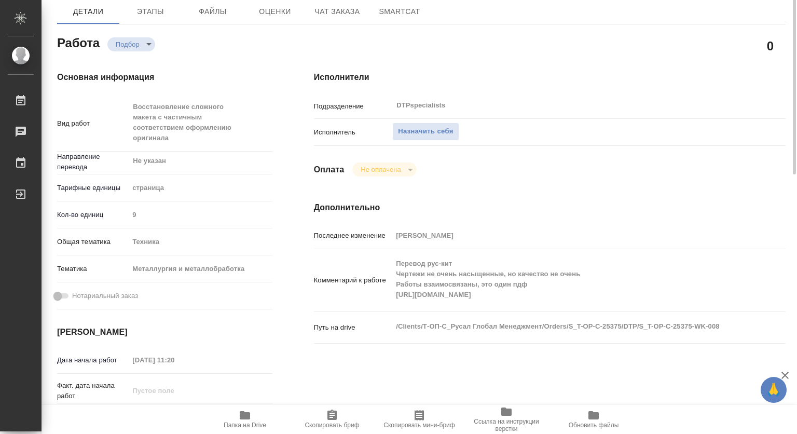
scroll to position [156, 0]
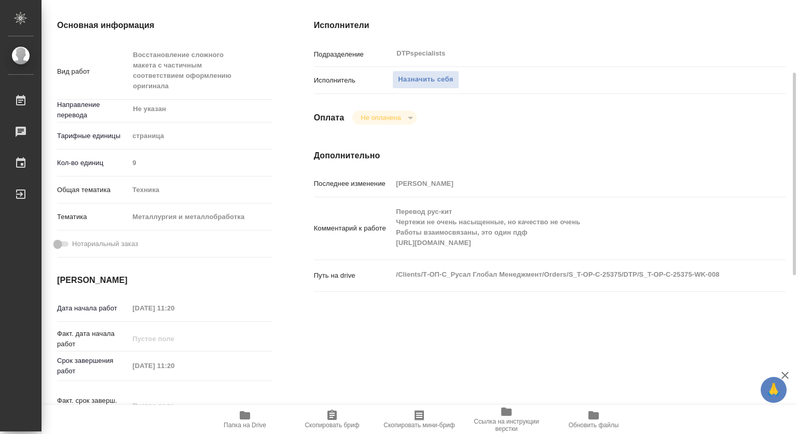
click at [388, 245] on div "Комментарий к работе Перевод рус-кит Чертежи не очень насыщенные, но качество н…" at bounding box center [549, 228] width 471 height 54
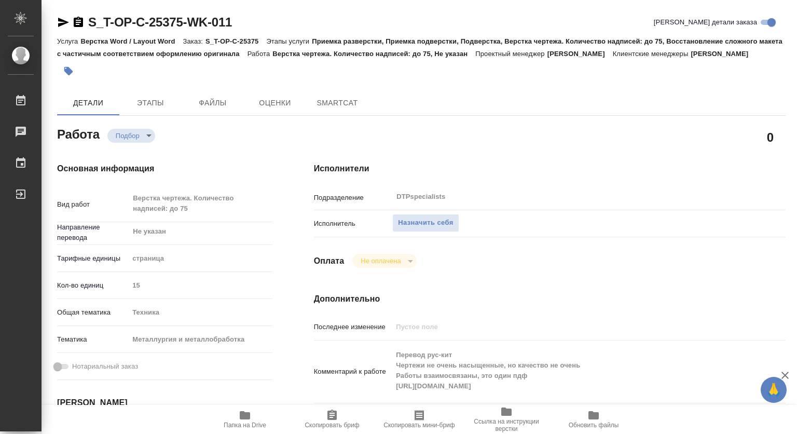
type textarea "x"
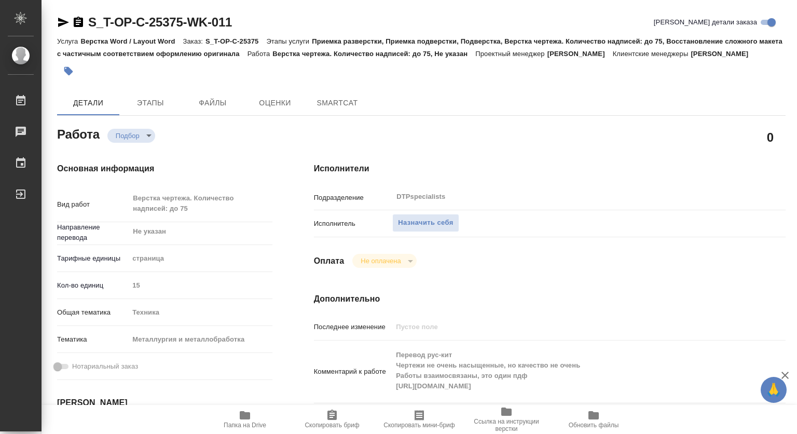
type textarea "x"
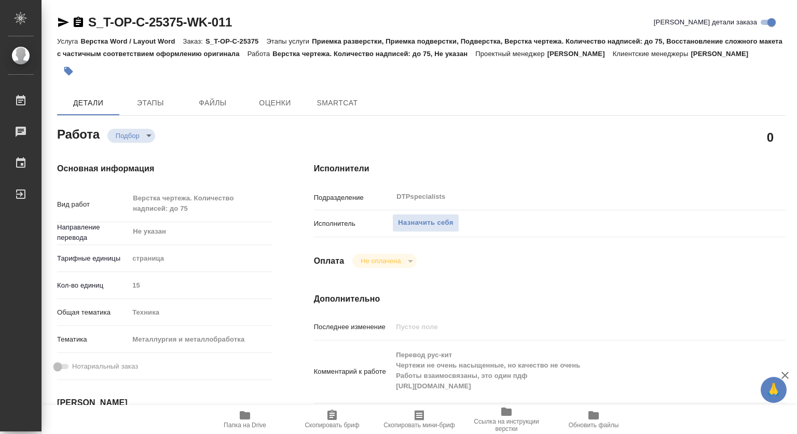
type textarea "x"
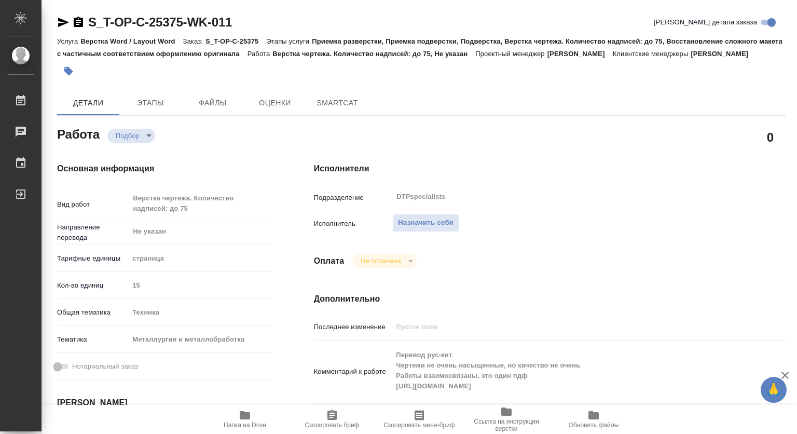
type textarea "x"
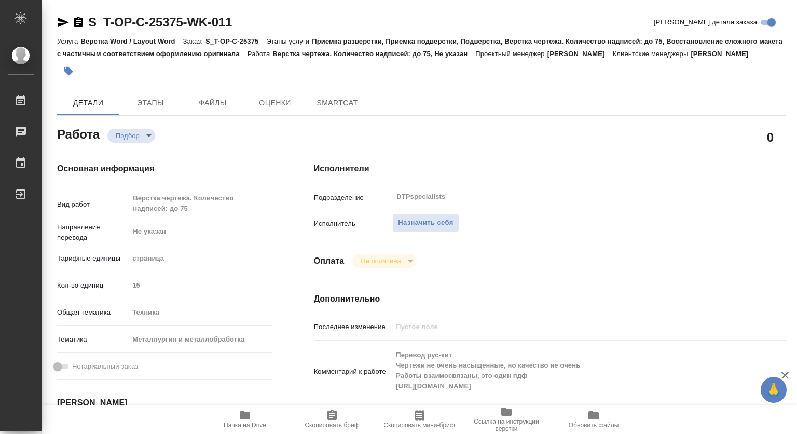
type textarea "x"
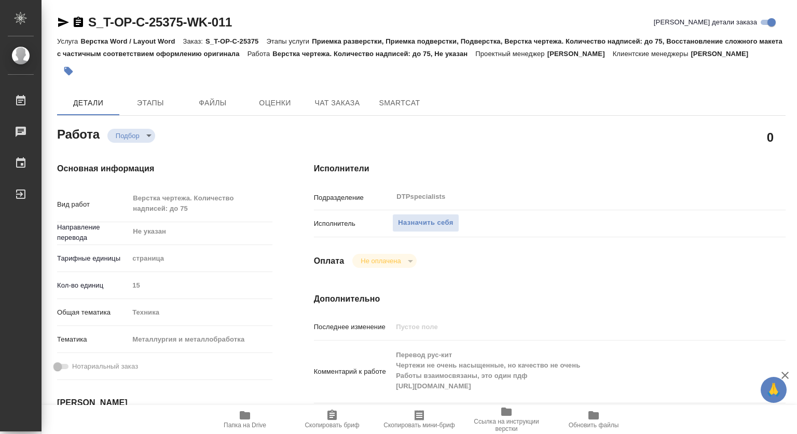
type textarea "x"
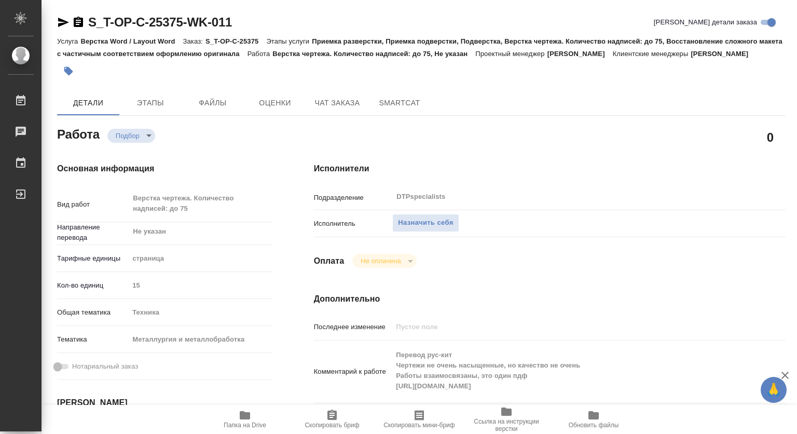
type textarea "x"
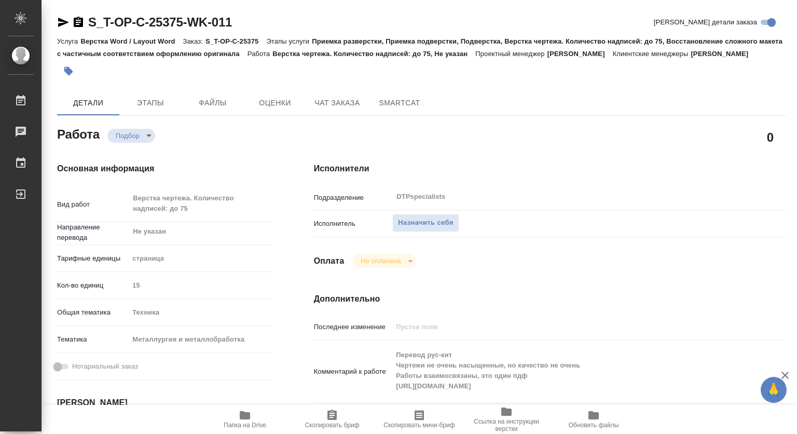
scroll to position [104, 0]
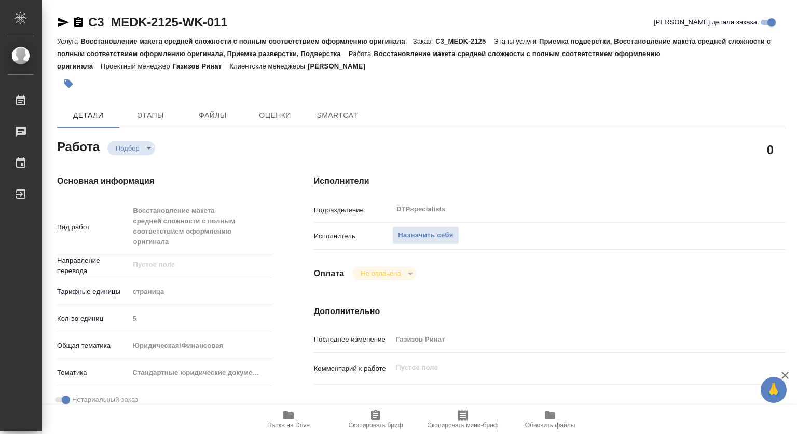
type textarea "x"
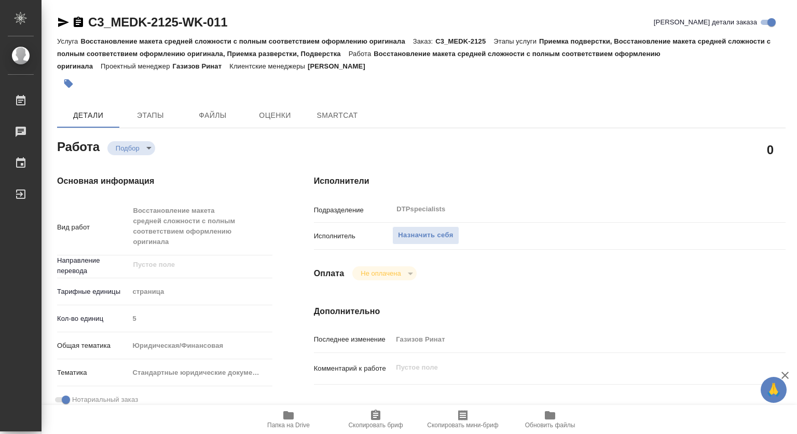
type textarea "x"
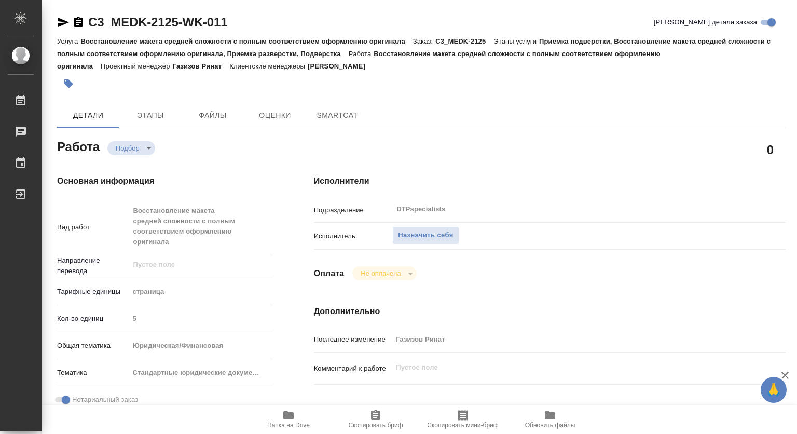
type textarea "x"
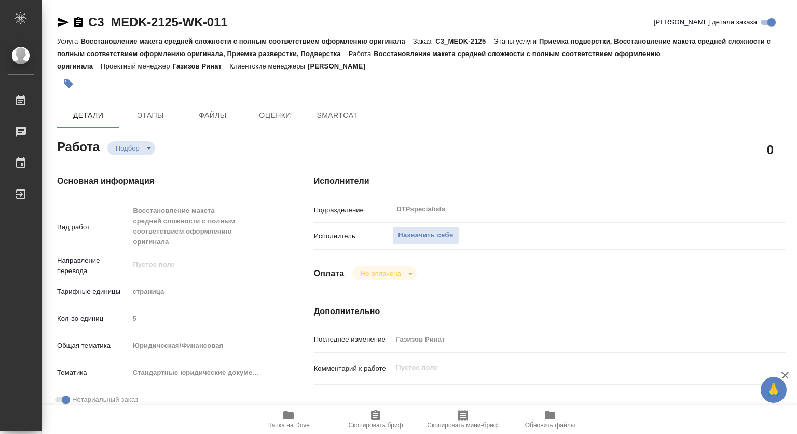
type textarea "x"
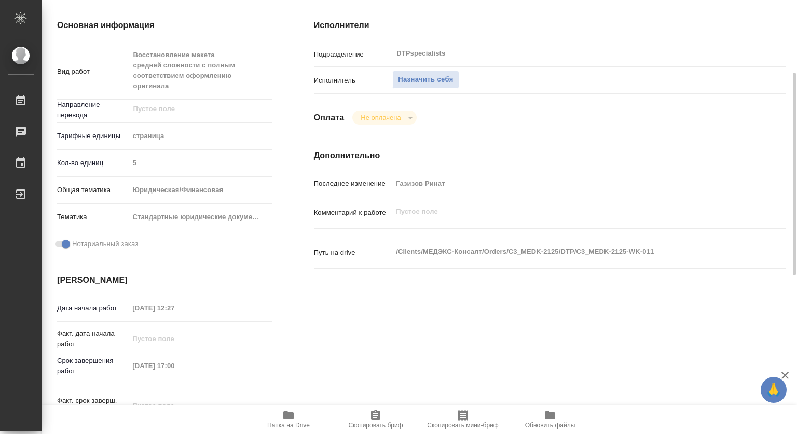
scroll to position [311, 0]
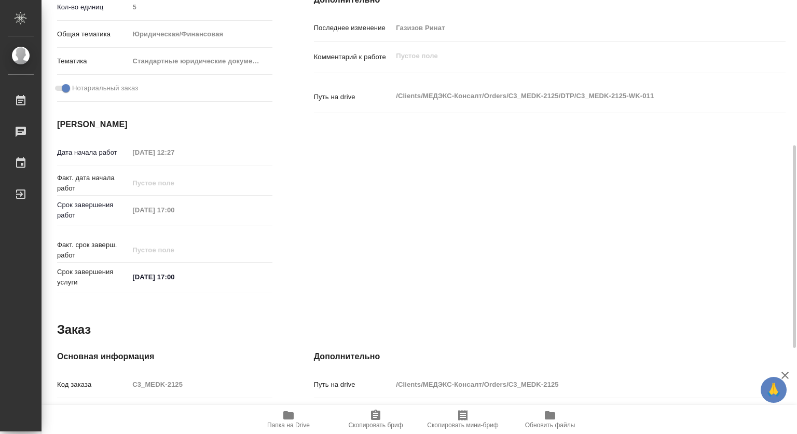
type textarea "x"
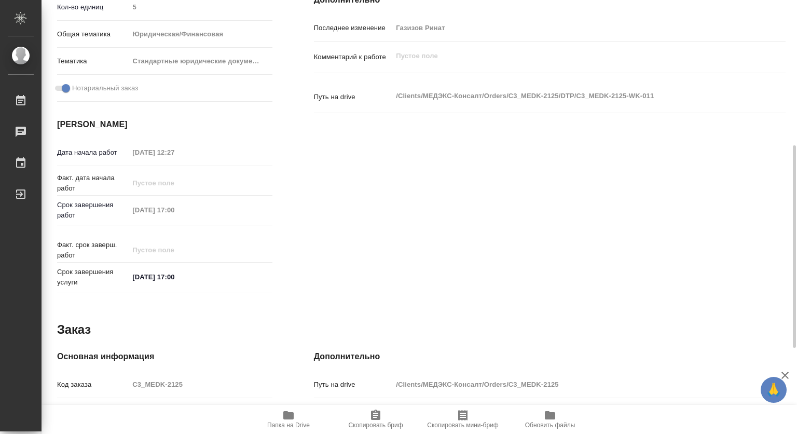
click at [286, 416] on icon "button" at bounding box center [288, 415] width 10 height 8
type textarea "x"
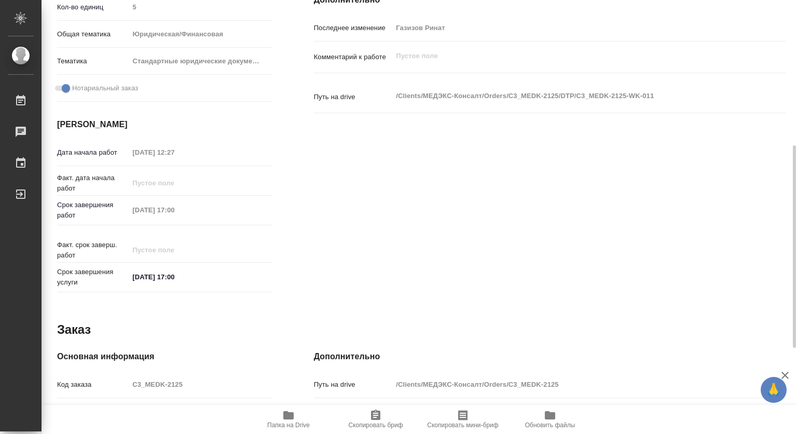
type textarea "x"
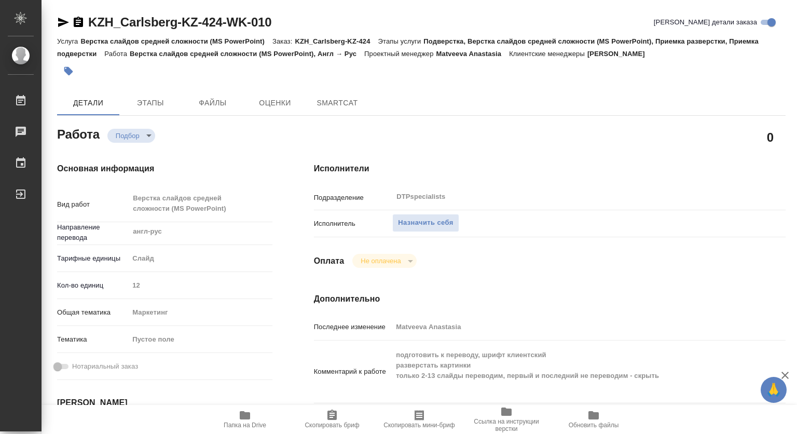
type textarea "x"
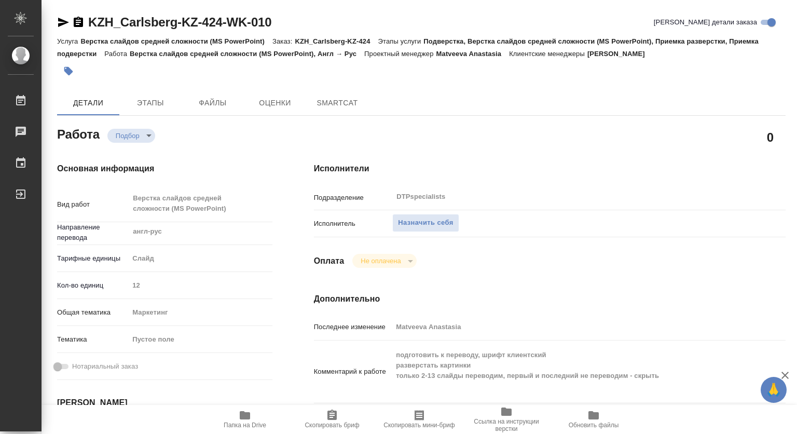
type textarea "x"
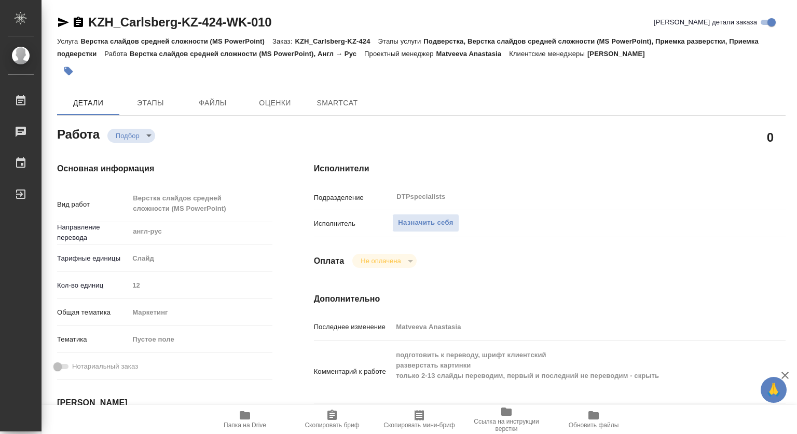
type textarea "x"
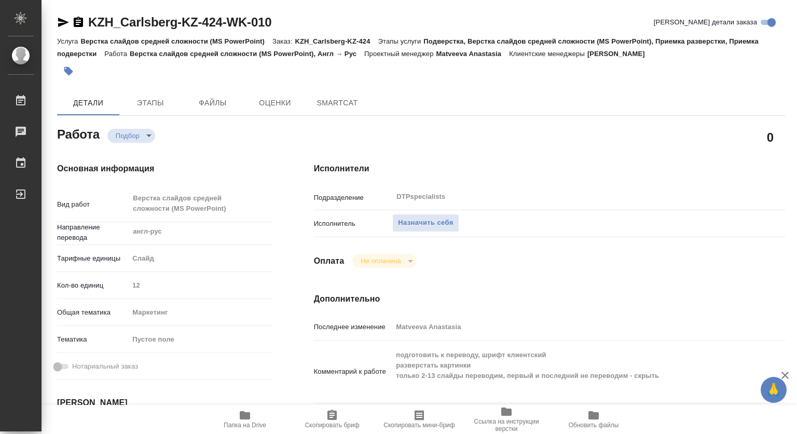
type textarea "x"
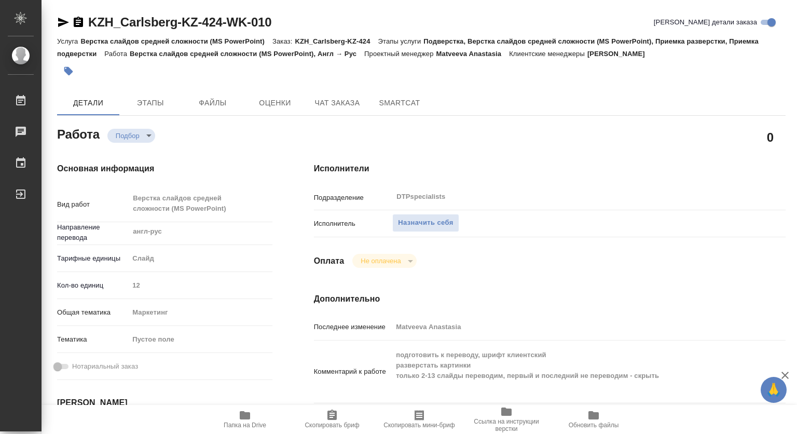
type textarea "x"
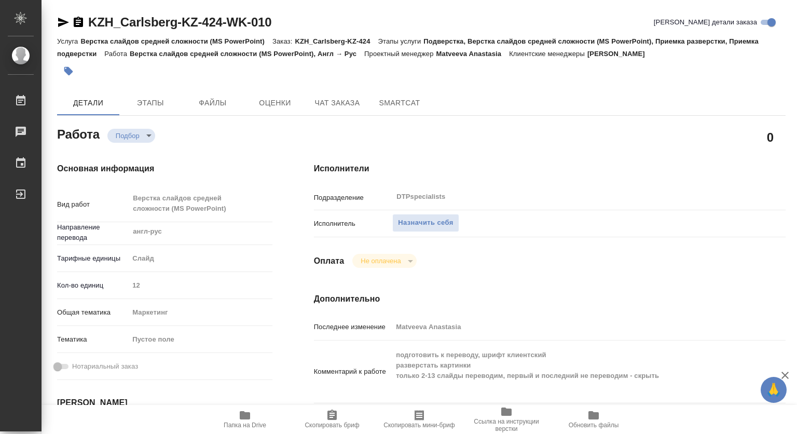
type textarea "x"
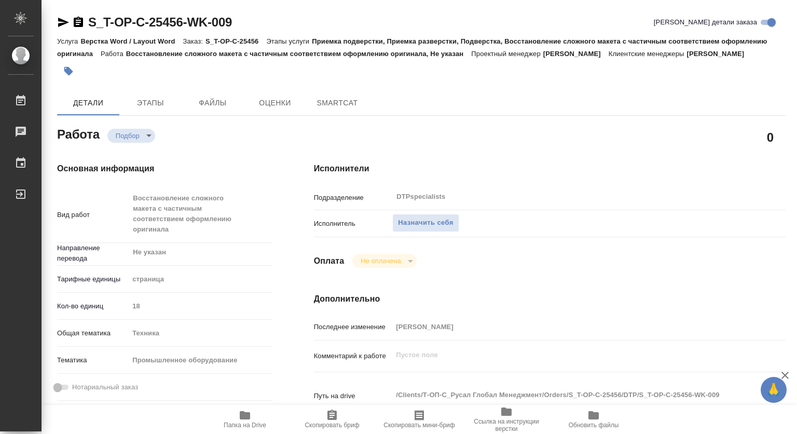
type textarea "x"
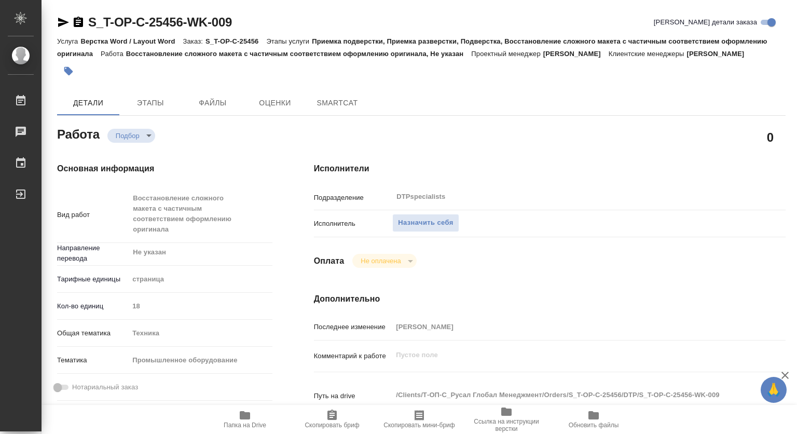
type textarea "x"
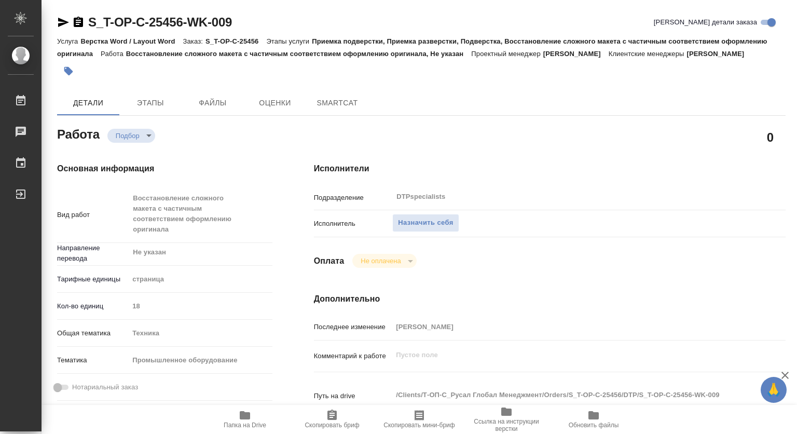
type textarea "x"
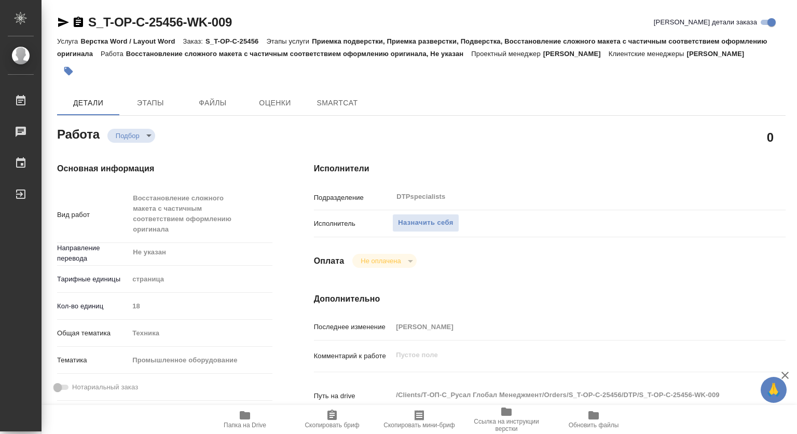
scroll to position [207, 0]
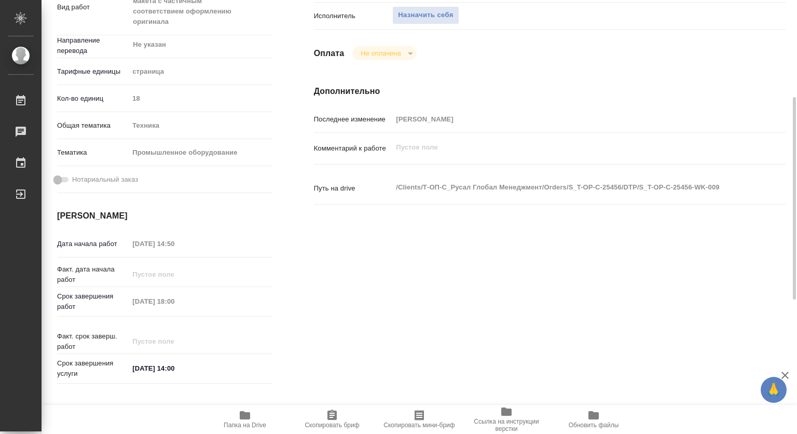
type textarea "x"
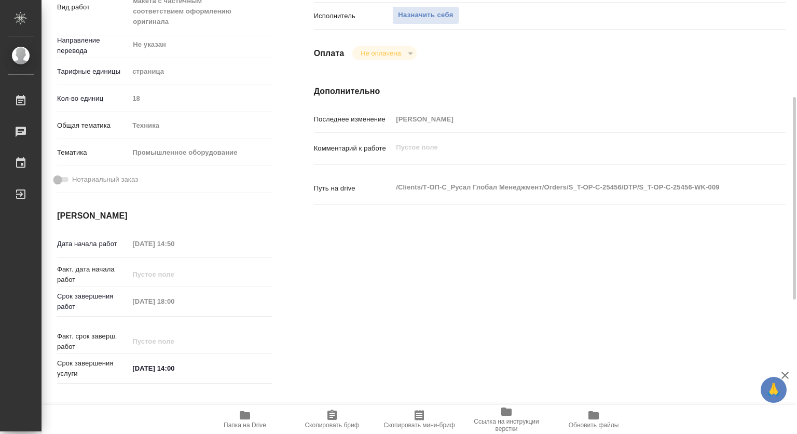
type textarea "x"
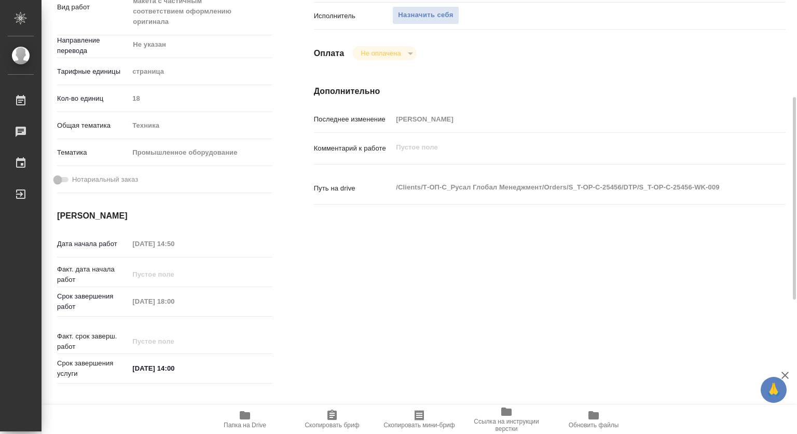
click at [246, 412] on icon "button" at bounding box center [245, 415] width 10 height 8
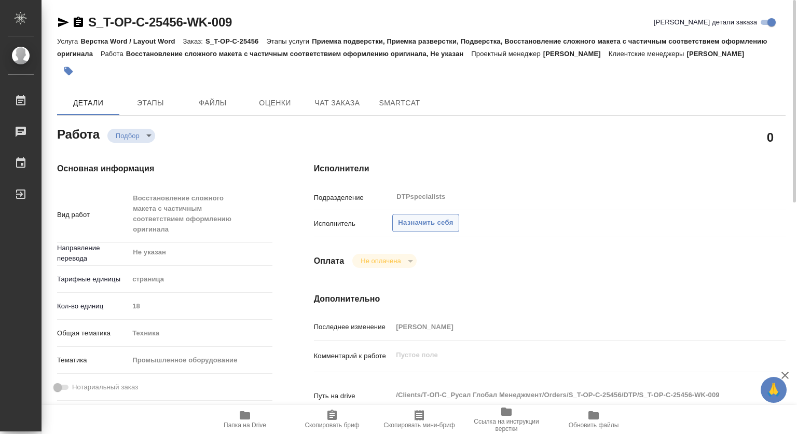
click at [440, 229] on span "Назначить себя" at bounding box center [425, 223] width 55 height 12
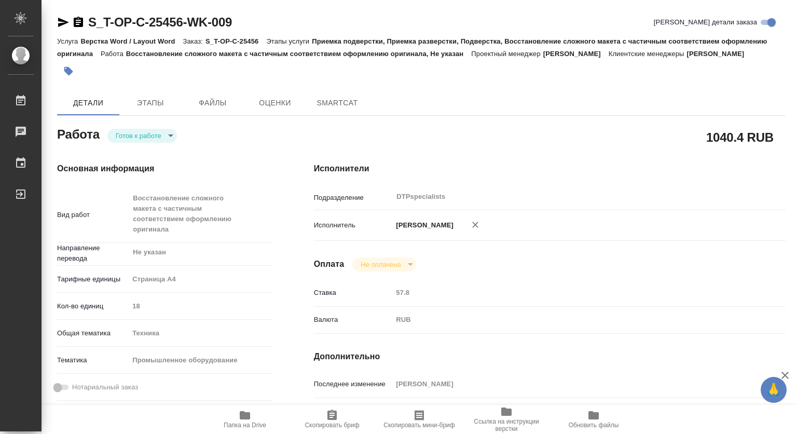
type textarea "x"
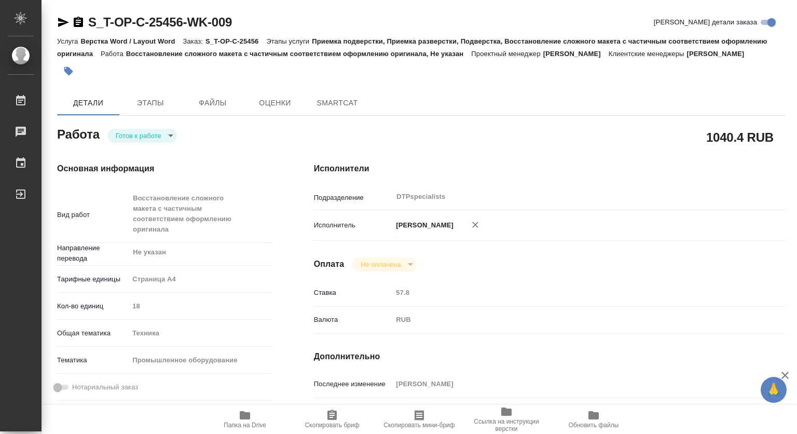
type textarea "x"
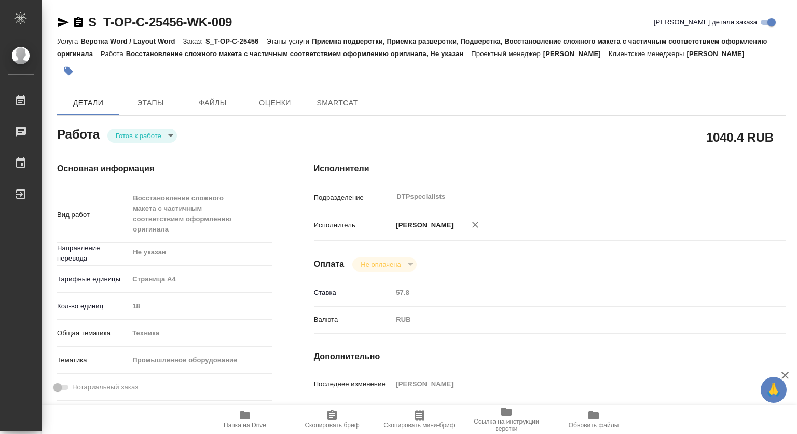
type textarea "x"
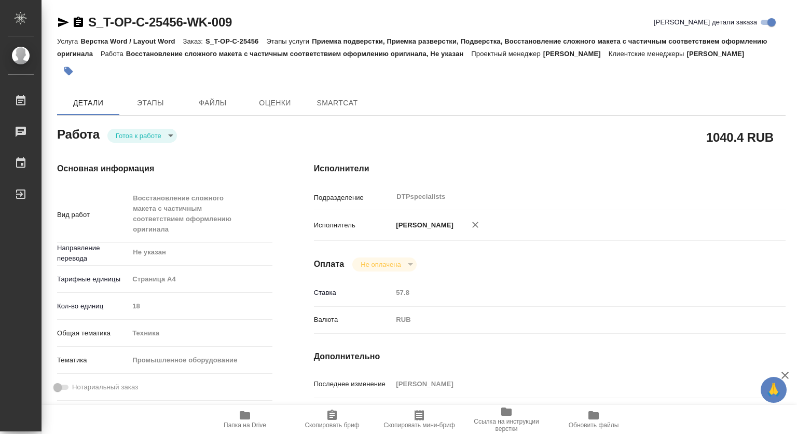
type textarea "x"
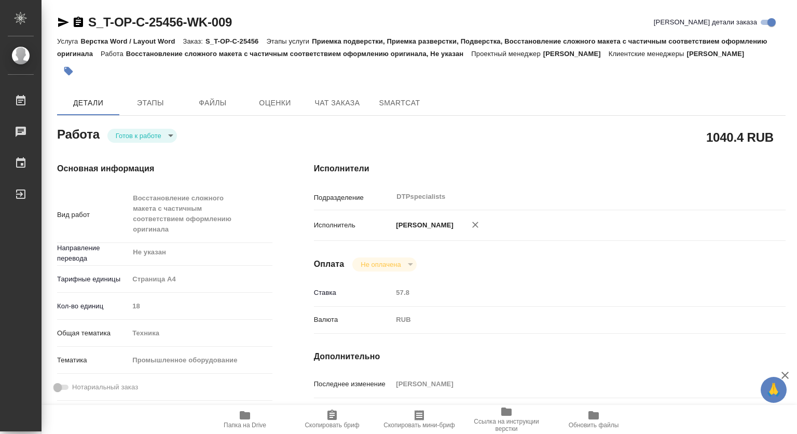
type textarea "x"
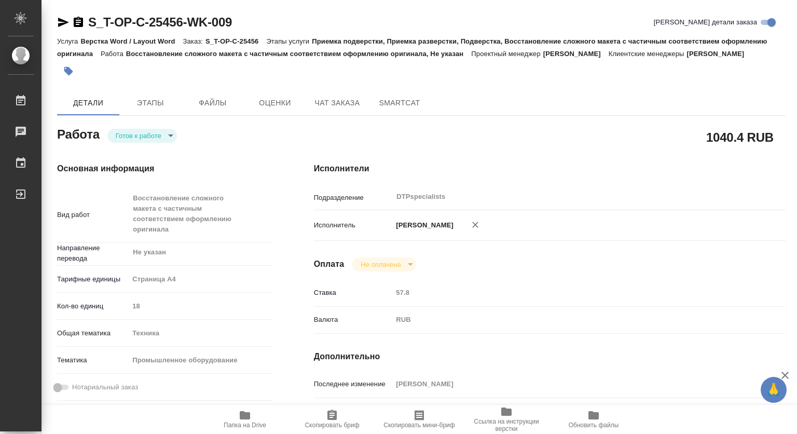
type textarea "x"
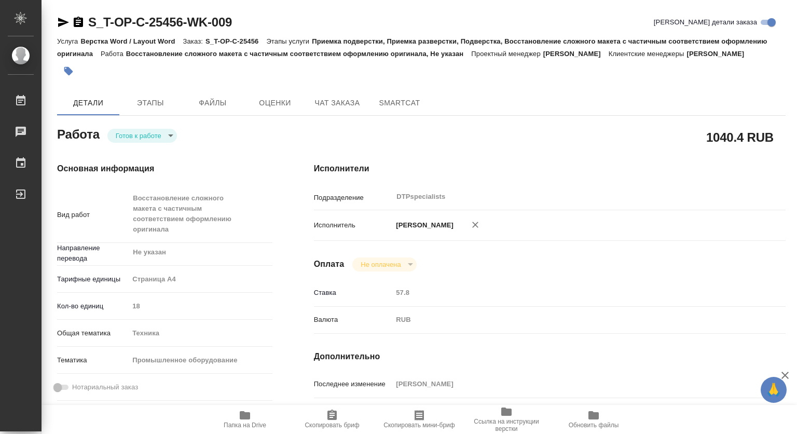
click at [155, 149] on body "🙏 .cls-1 fill:#fff; AWATERA Kovtun Svetlana Работы 0 Чаты График Выйти S_T-OP-C…" at bounding box center [398, 217] width 797 height 434
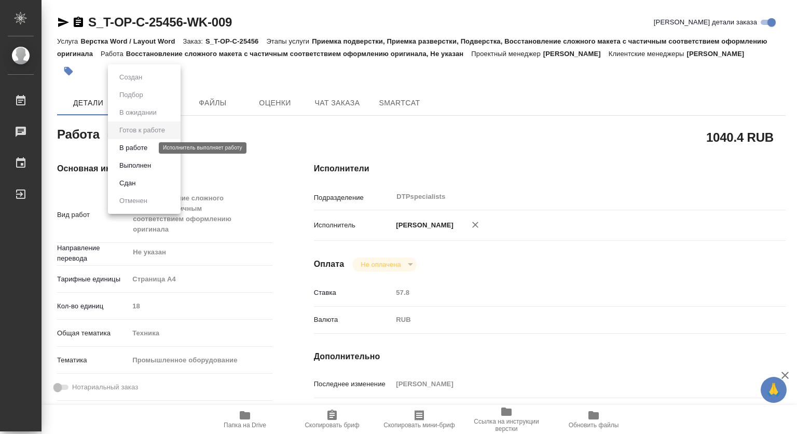
click at [121, 149] on button "В работе" at bounding box center [133, 147] width 34 height 11
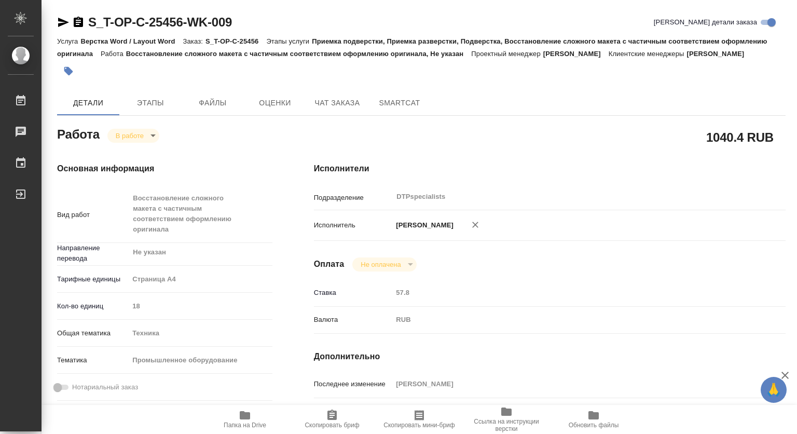
type textarea "x"
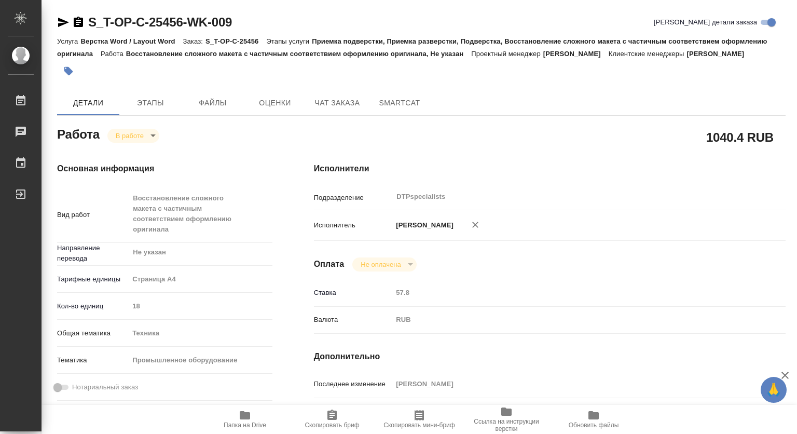
type textarea "x"
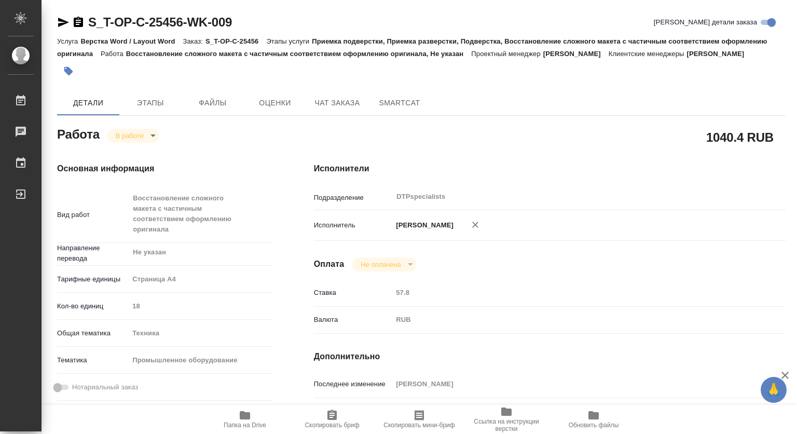
type textarea "x"
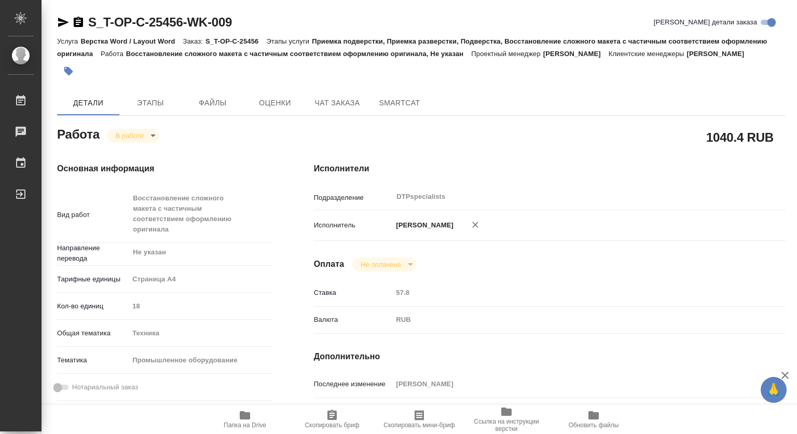
click at [78, 24] on icon "button" at bounding box center [78, 22] width 12 height 12
click at [248, 417] on icon "button" at bounding box center [245, 415] width 10 height 8
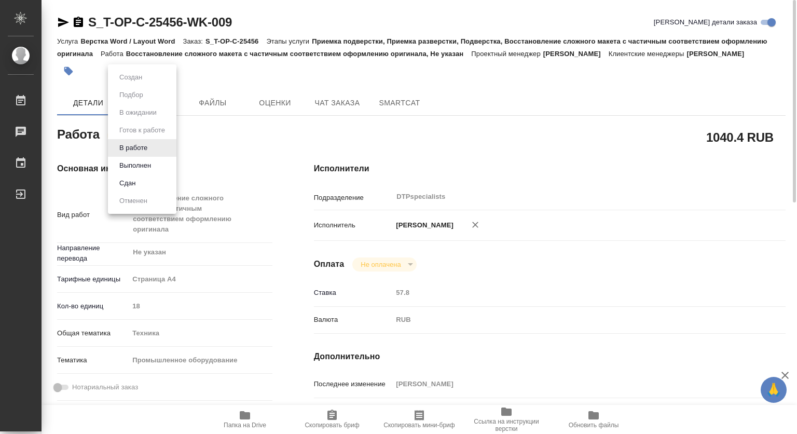
click at [140, 148] on body "🙏 .cls-1 fill:#fff; AWATERA [PERSON_NAME] 0 Чаты График Выйти S_T-OP-C-25456-WK…" at bounding box center [398, 217] width 797 height 434
click at [125, 164] on button "Выполнен" at bounding box center [135, 165] width 38 height 11
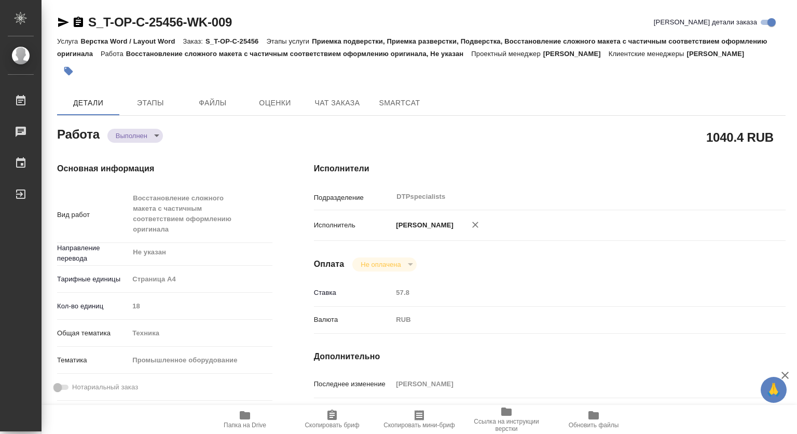
type textarea "x"
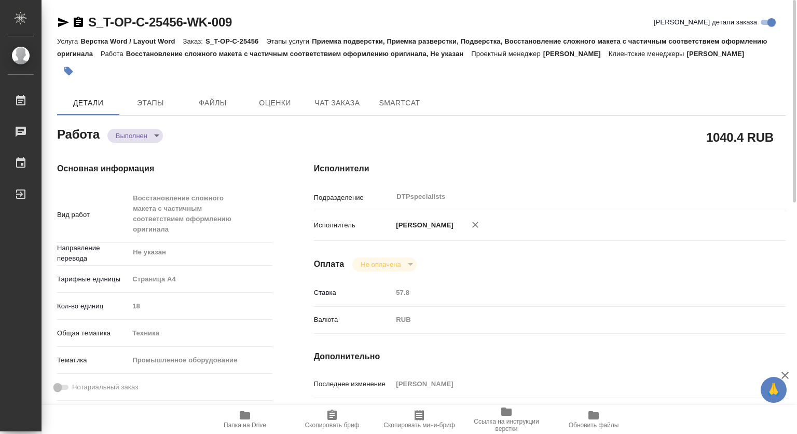
type textarea "x"
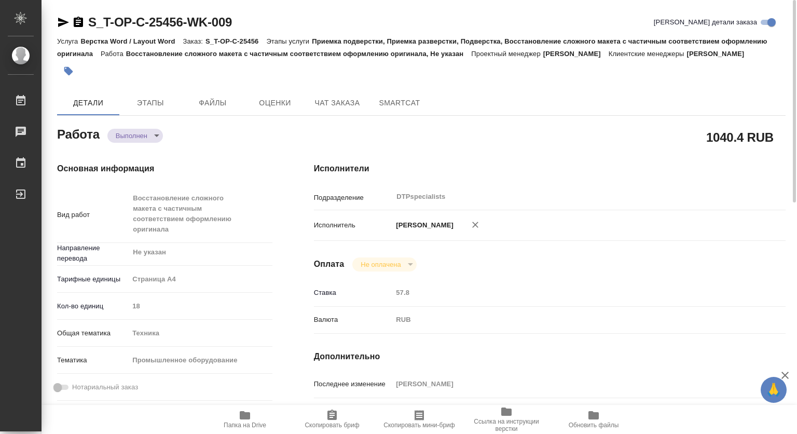
type textarea "x"
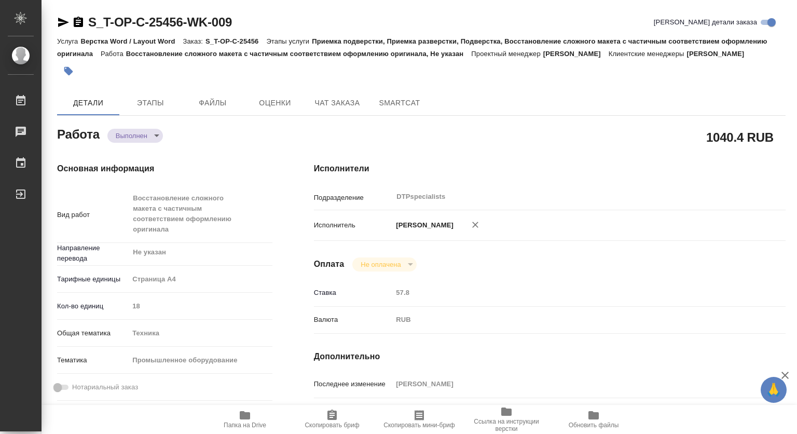
type textarea "x"
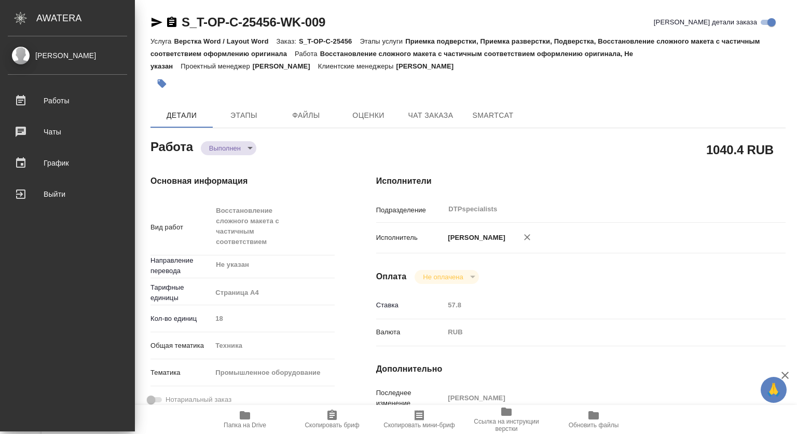
type textarea "x"
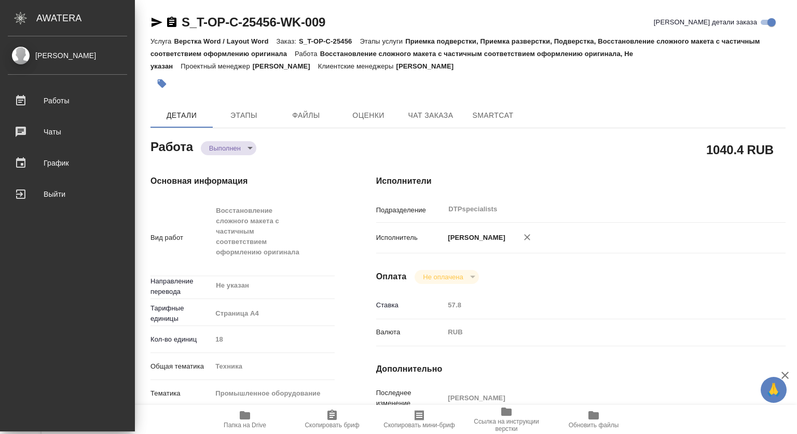
type textarea "x"
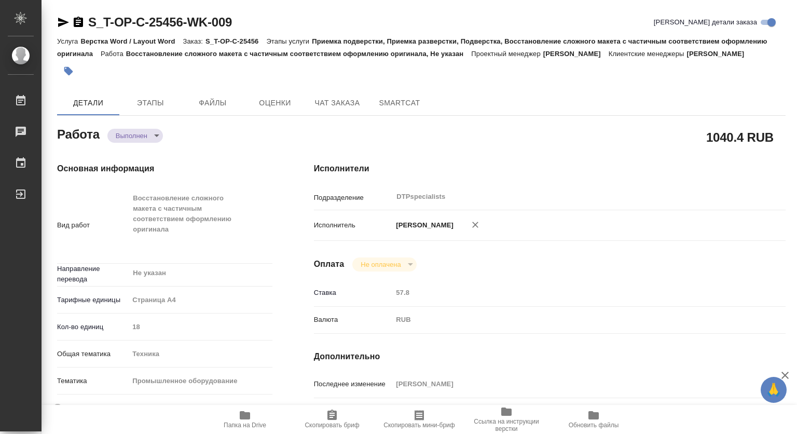
type textarea "x"
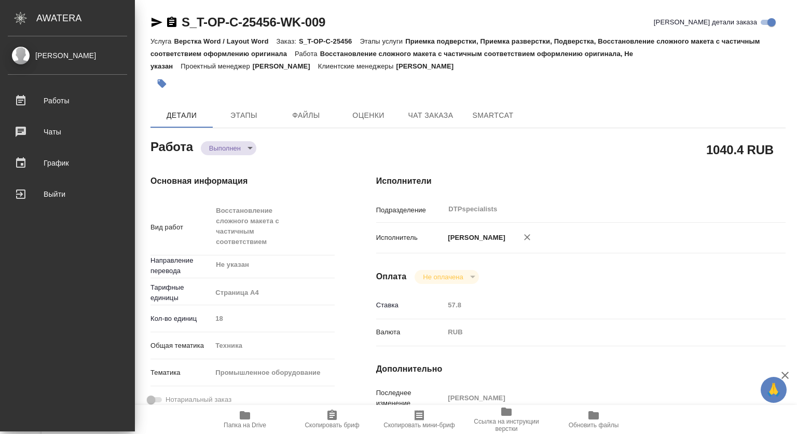
type textarea "x"
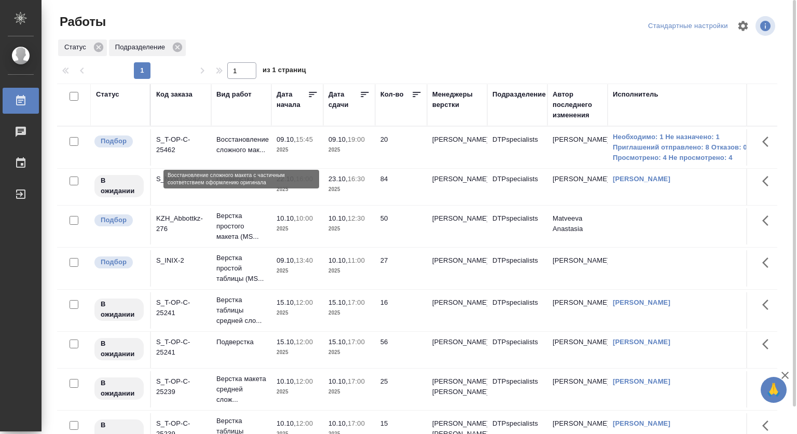
click at [245, 139] on p "Восстановление сложного мак..." at bounding box center [241, 144] width 50 height 21
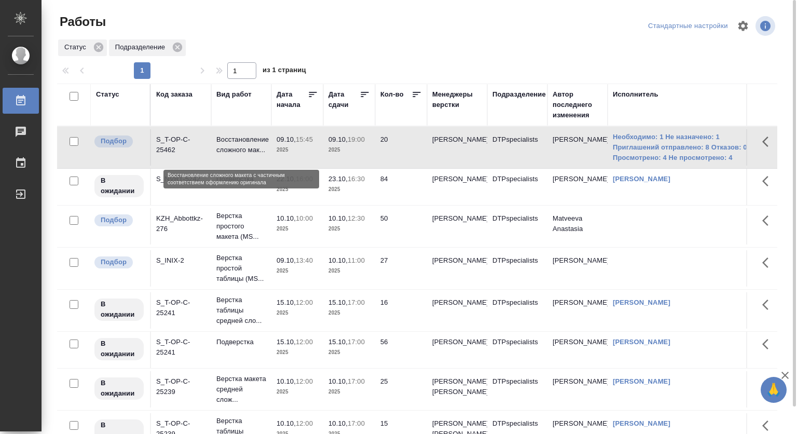
click at [245, 139] on p "Восстановление сложного мак..." at bounding box center [241, 144] width 50 height 21
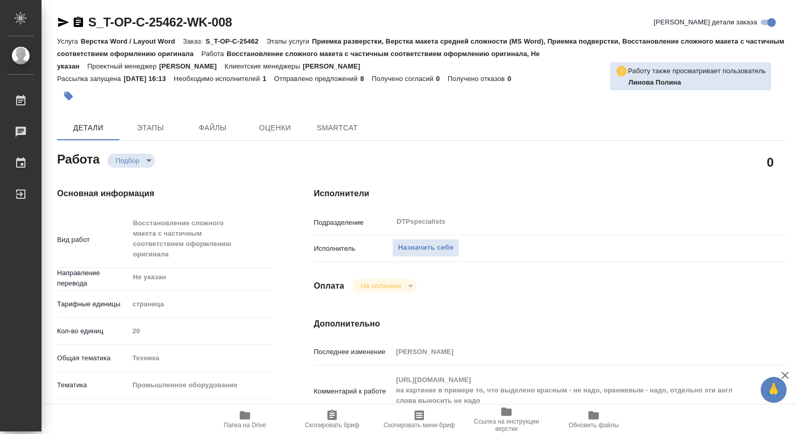
type textarea "x"
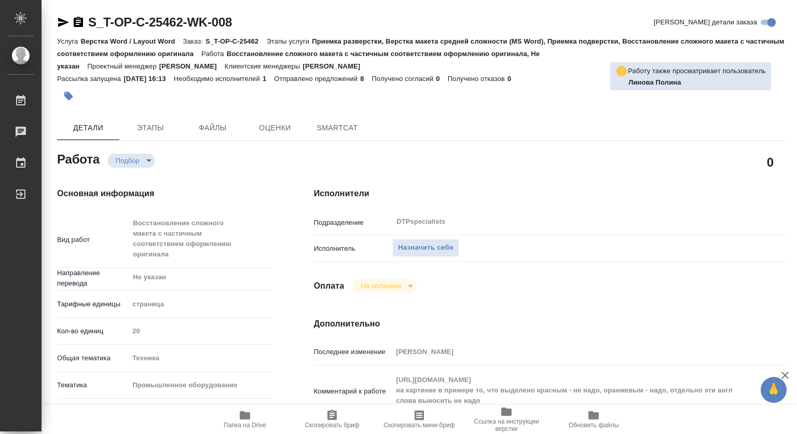
type textarea "x"
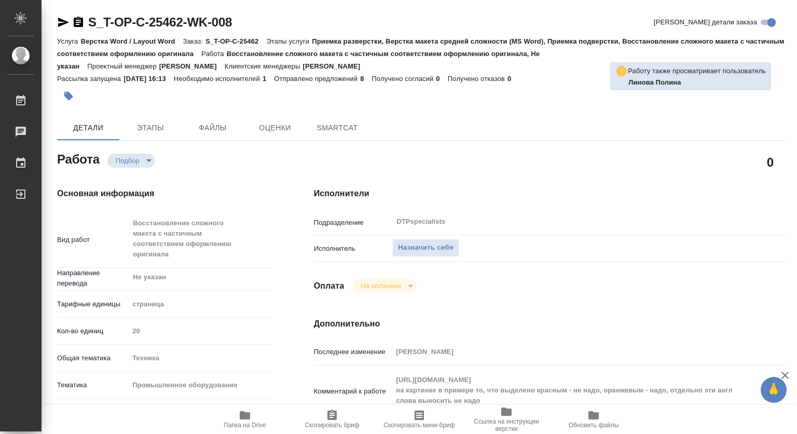
type textarea "x"
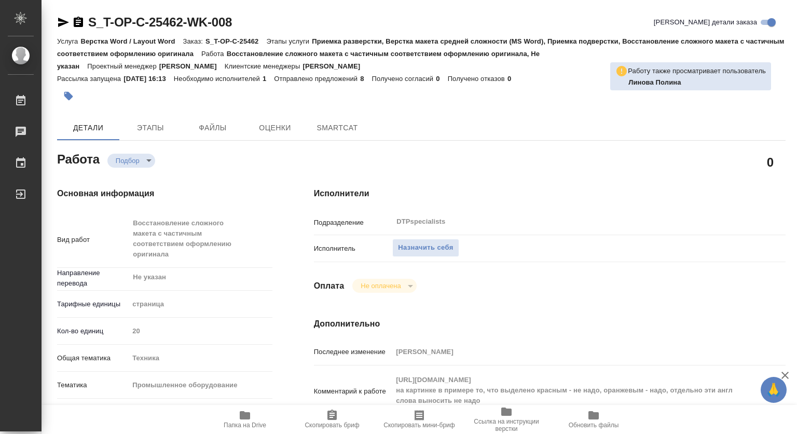
type textarea "x"
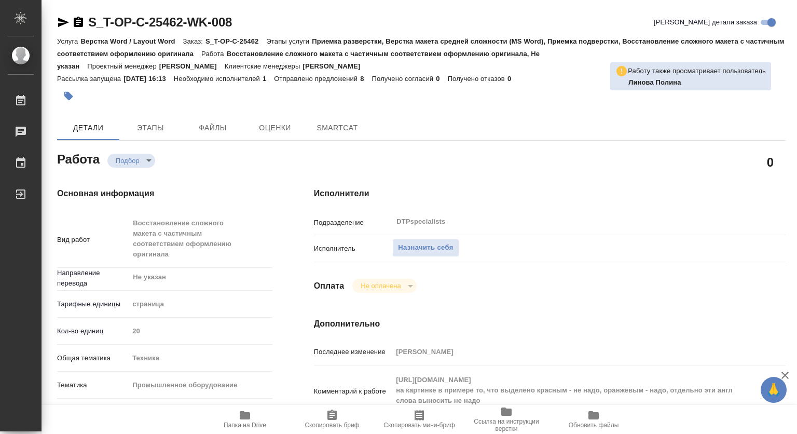
type textarea "x"
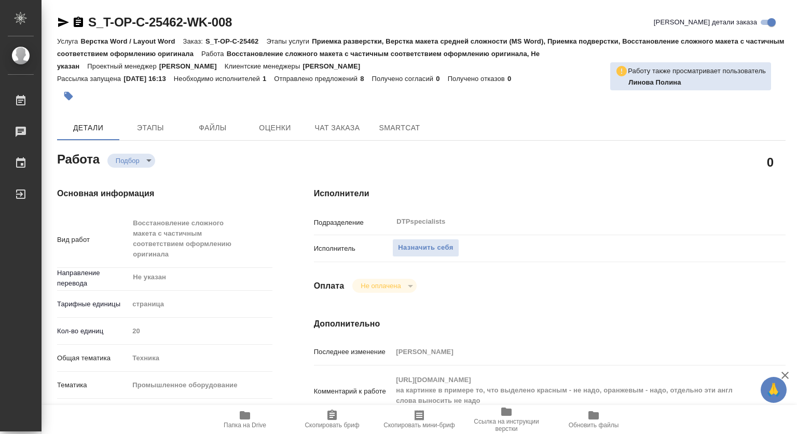
type textarea "x"
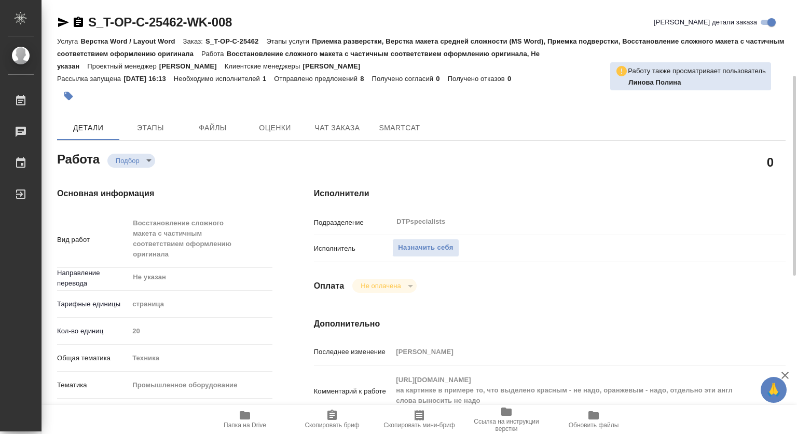
scroll to position [52, 0]
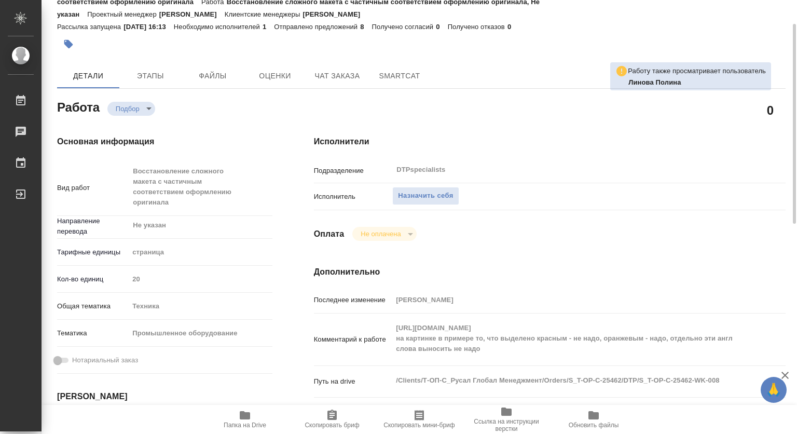
type textarea "x"
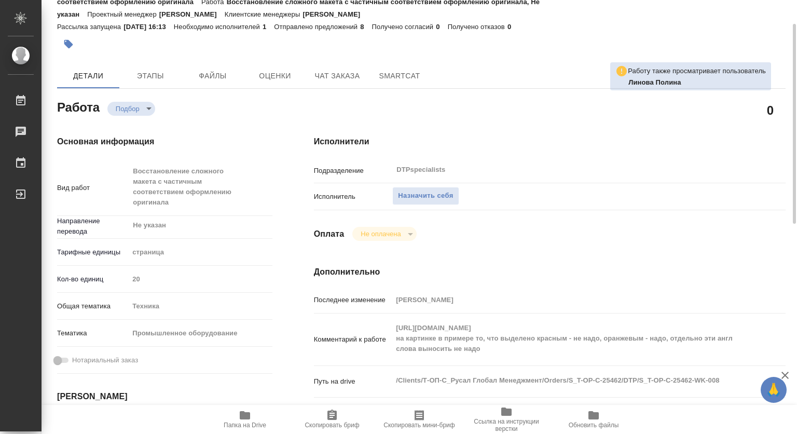
type textarea "x"
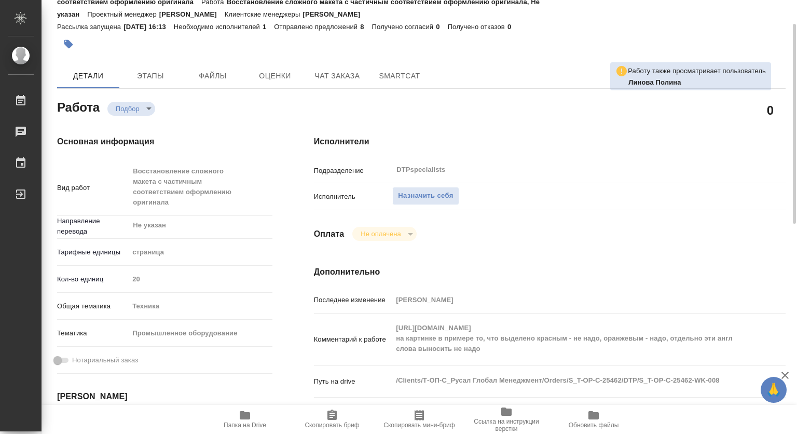
click at [243, 425] on span "Папка на Drive" at bounding box center [245, 424] width 43 height 7
